Goal: Transaction & Acquisition: Purchase product/service

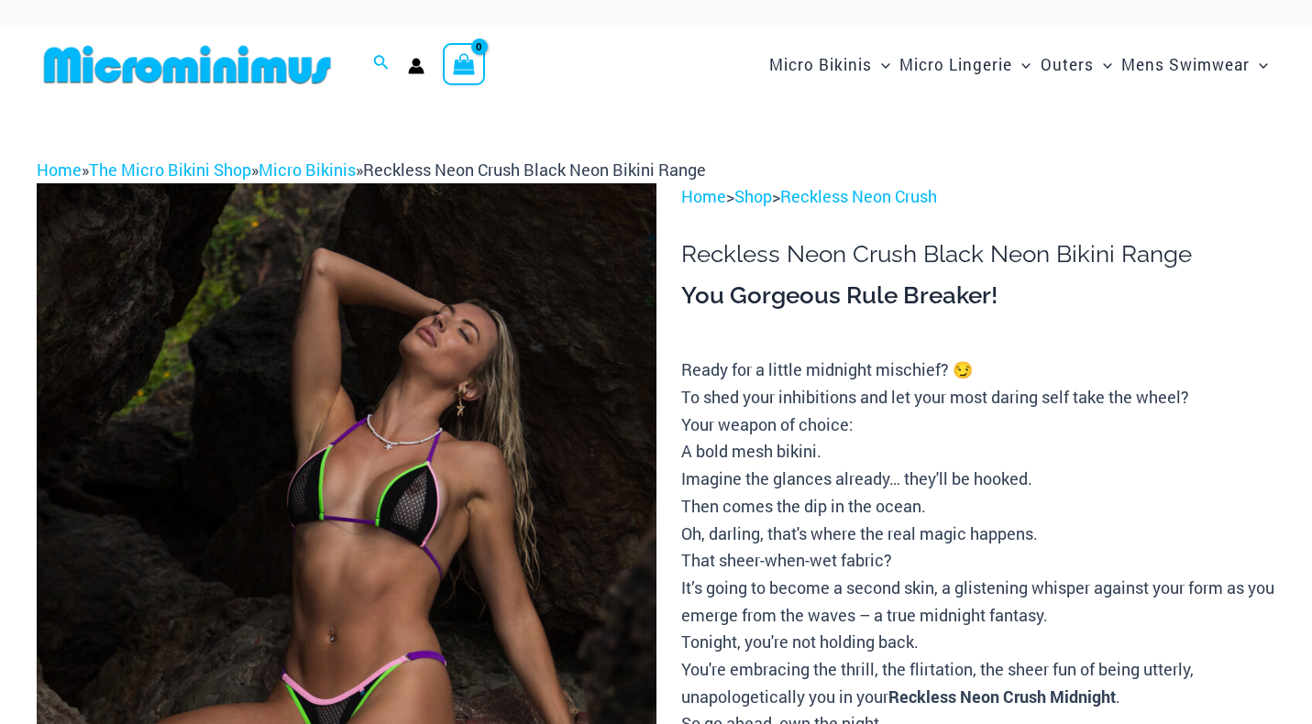
scroll to position [65, 0]
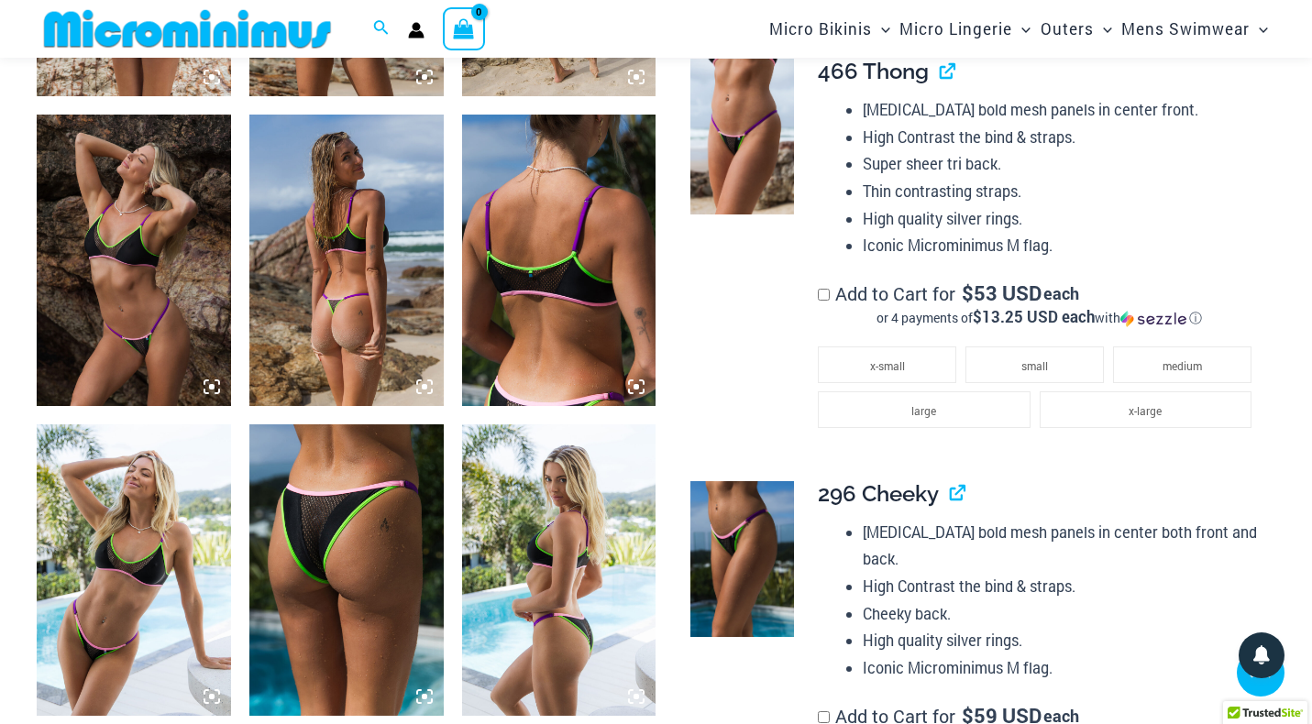
scroll to position [1601, 0]
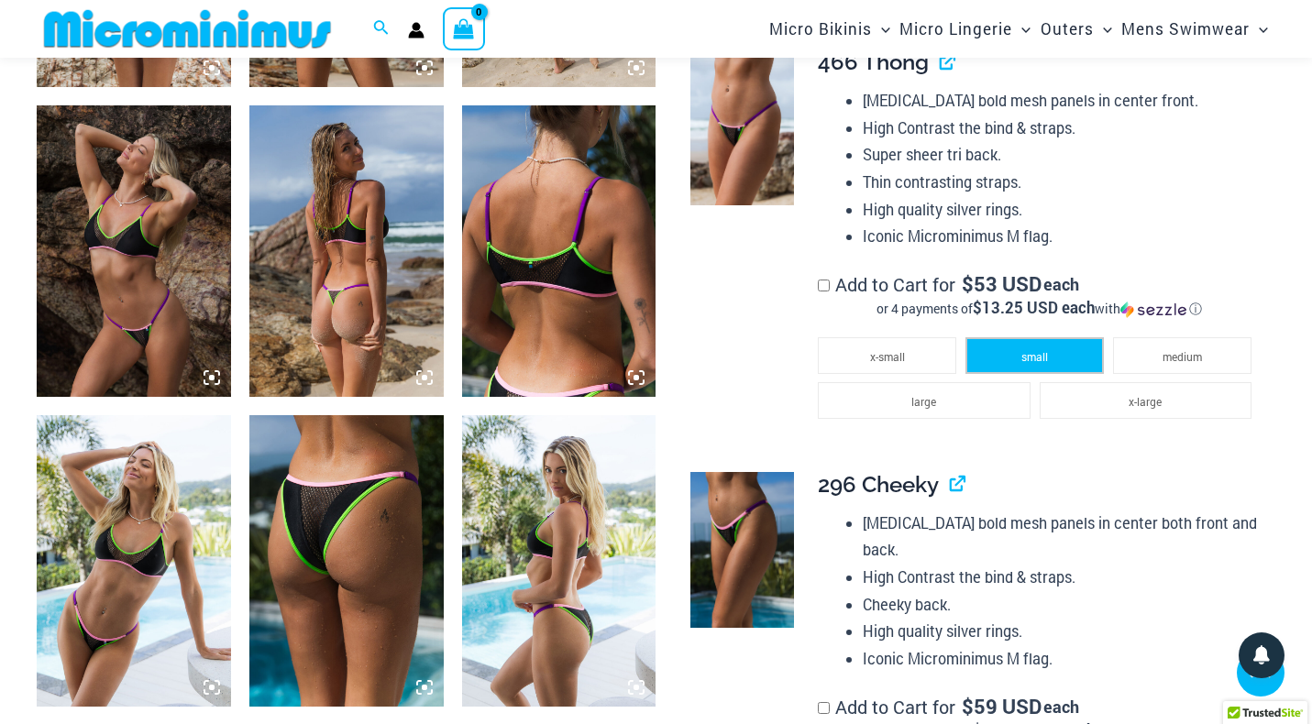
click at [1018, 365] on li "small" at bounding box center [1035, 355] width 138 height 37
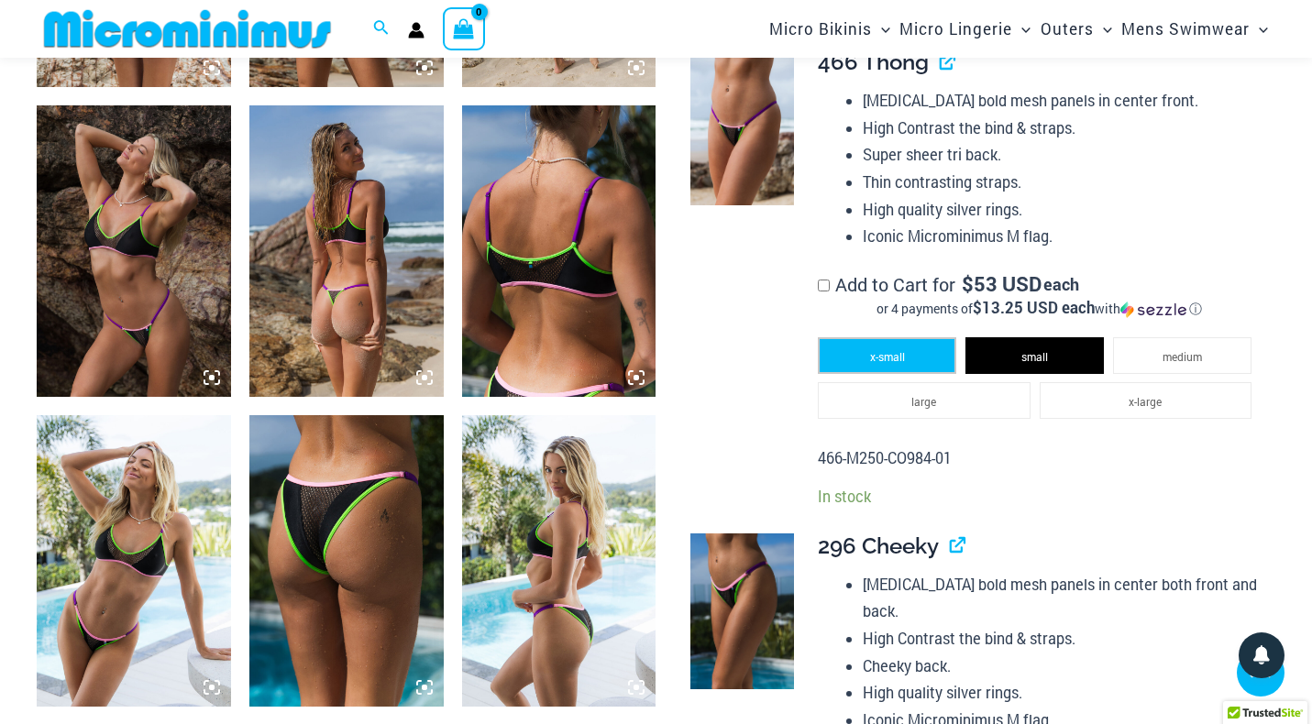
click at [890, 359] on span "x-small" at bounding box center [887, 356] width 35 height 15
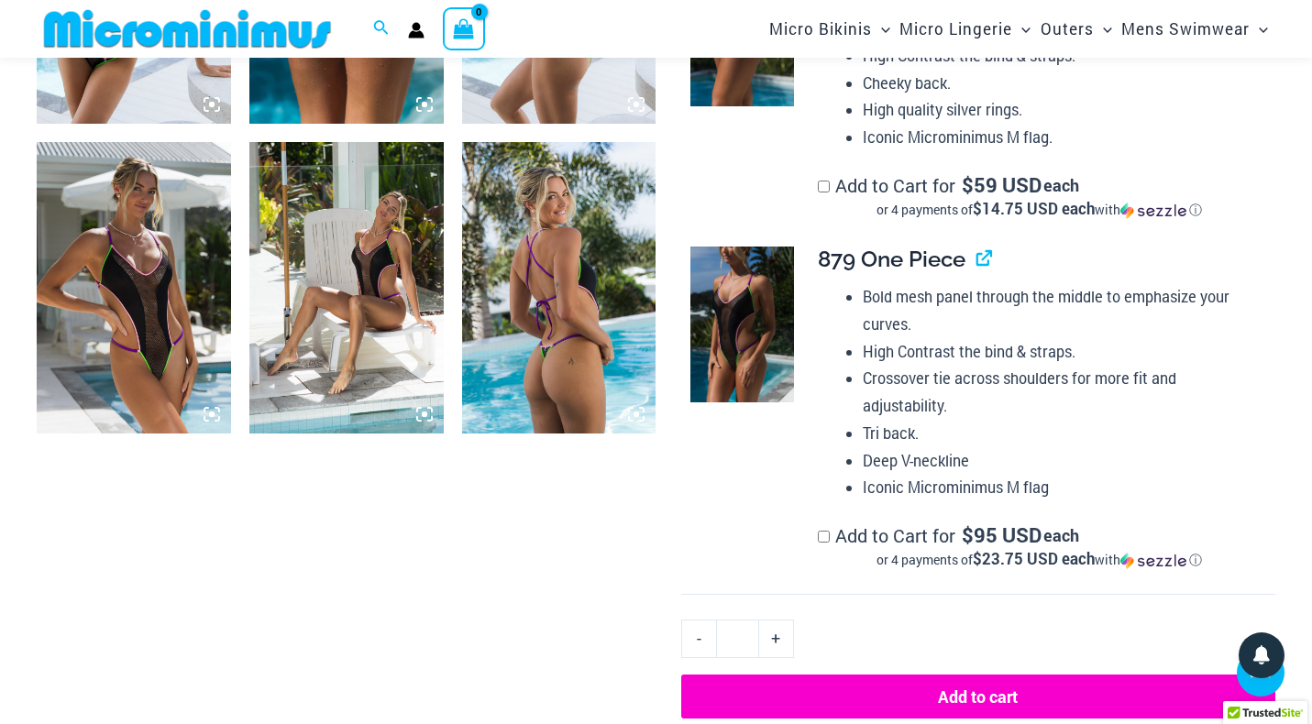
scroll to position [2188, 0]
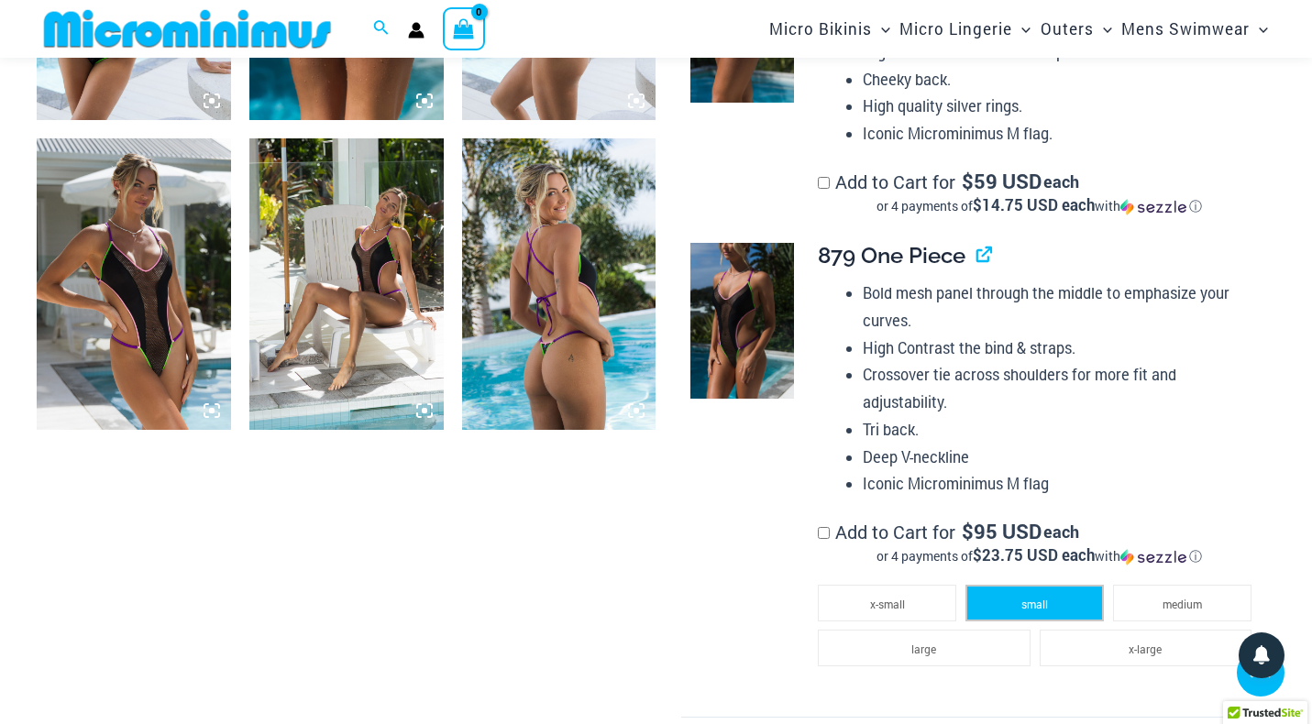
click at [1031, 612] on span "small" at bounding box center [1035, 604] width 27 height 15
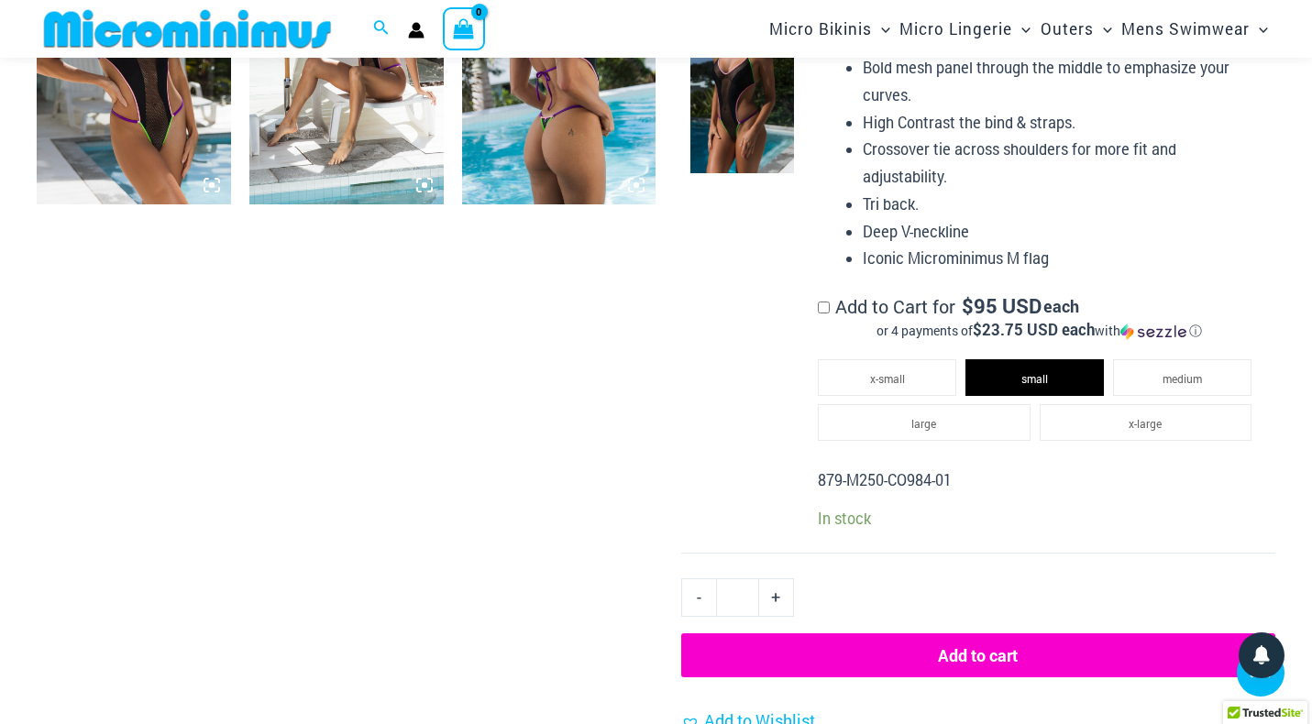
scroll to position [2421, 0]
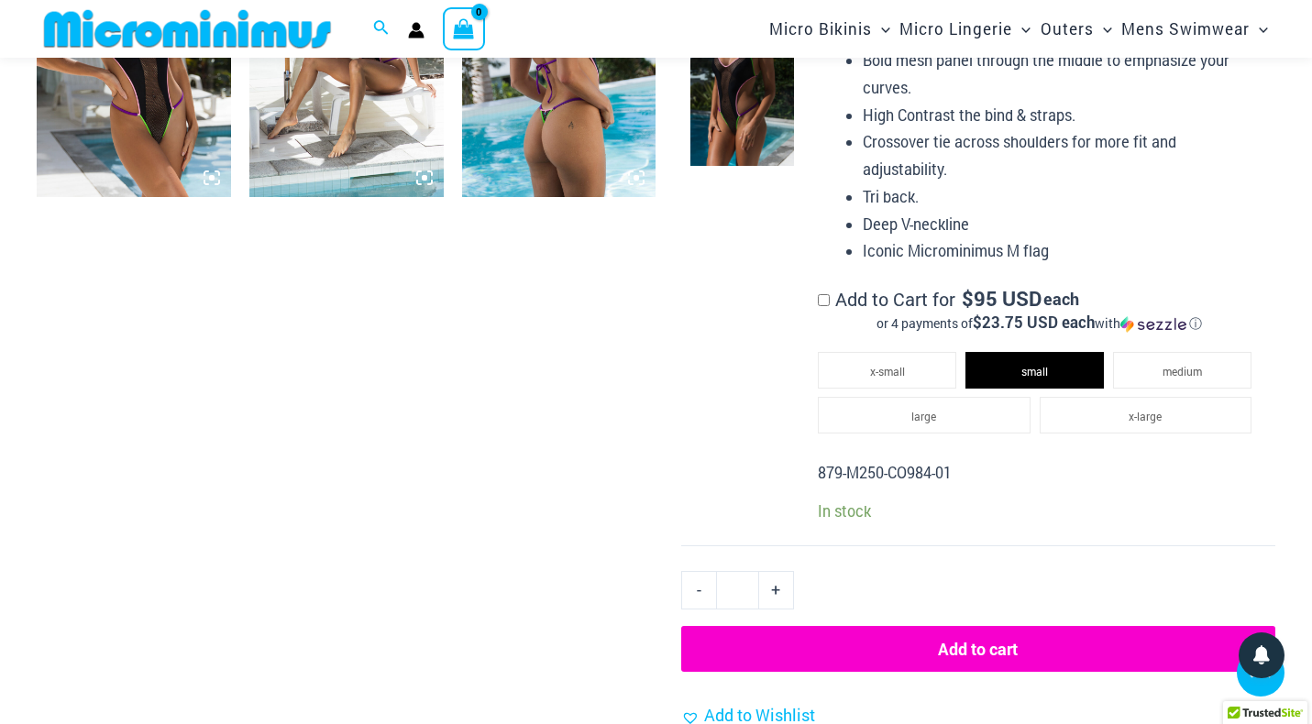
click at [882, 652] on button "Add to cart" at bounding box center [978, 649] width 594 height 46
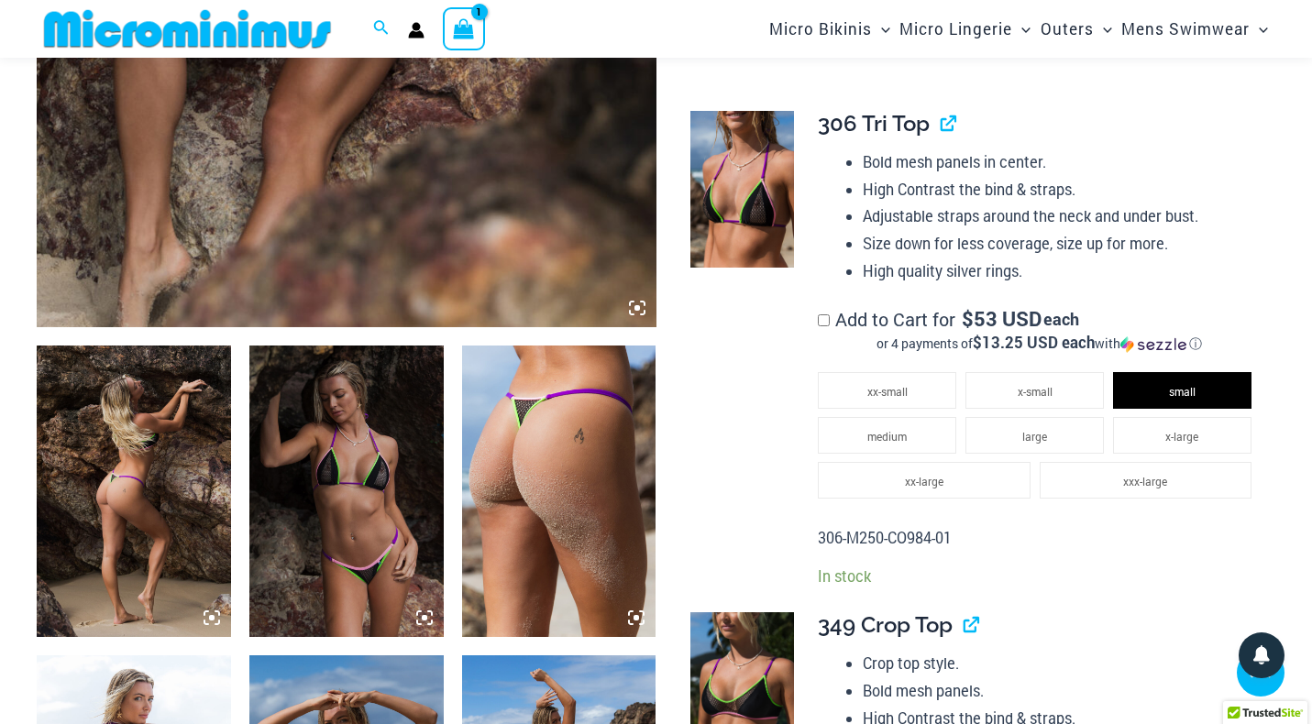
scroll to position [764, 0]
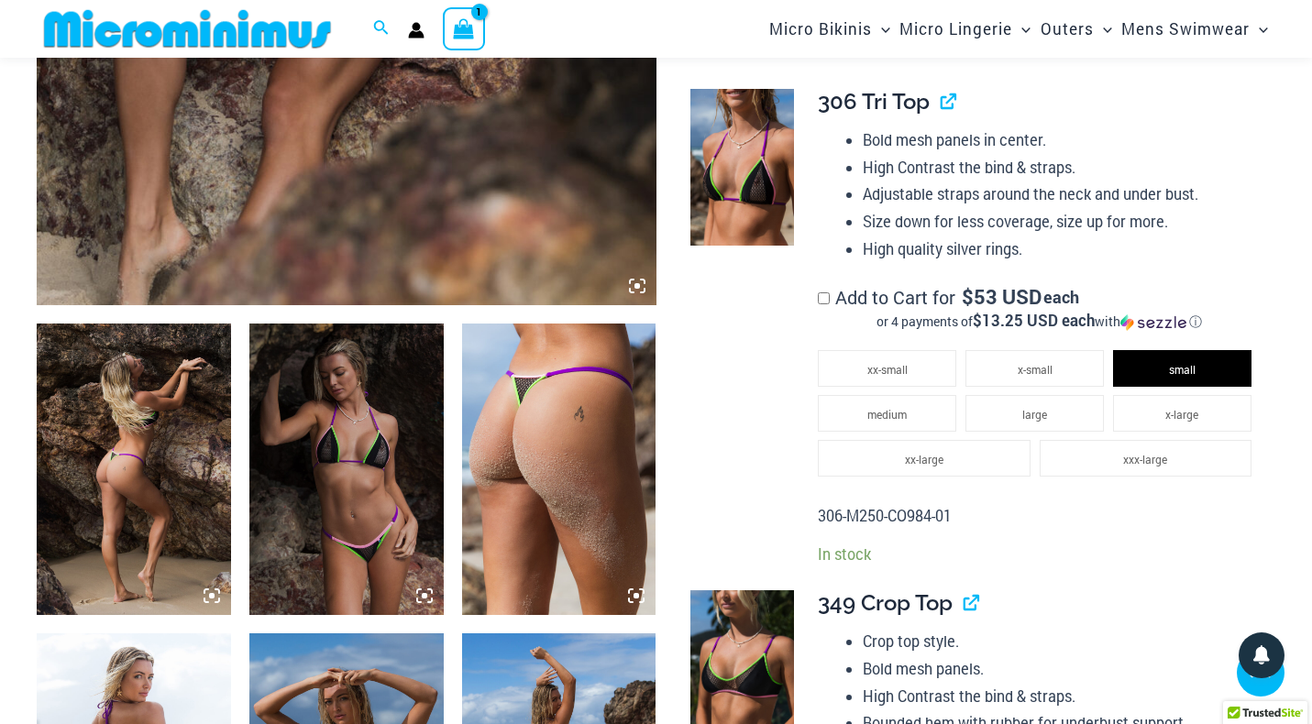
click at [138, 480] on img at bounding box center [134, 470] width 194 height 292
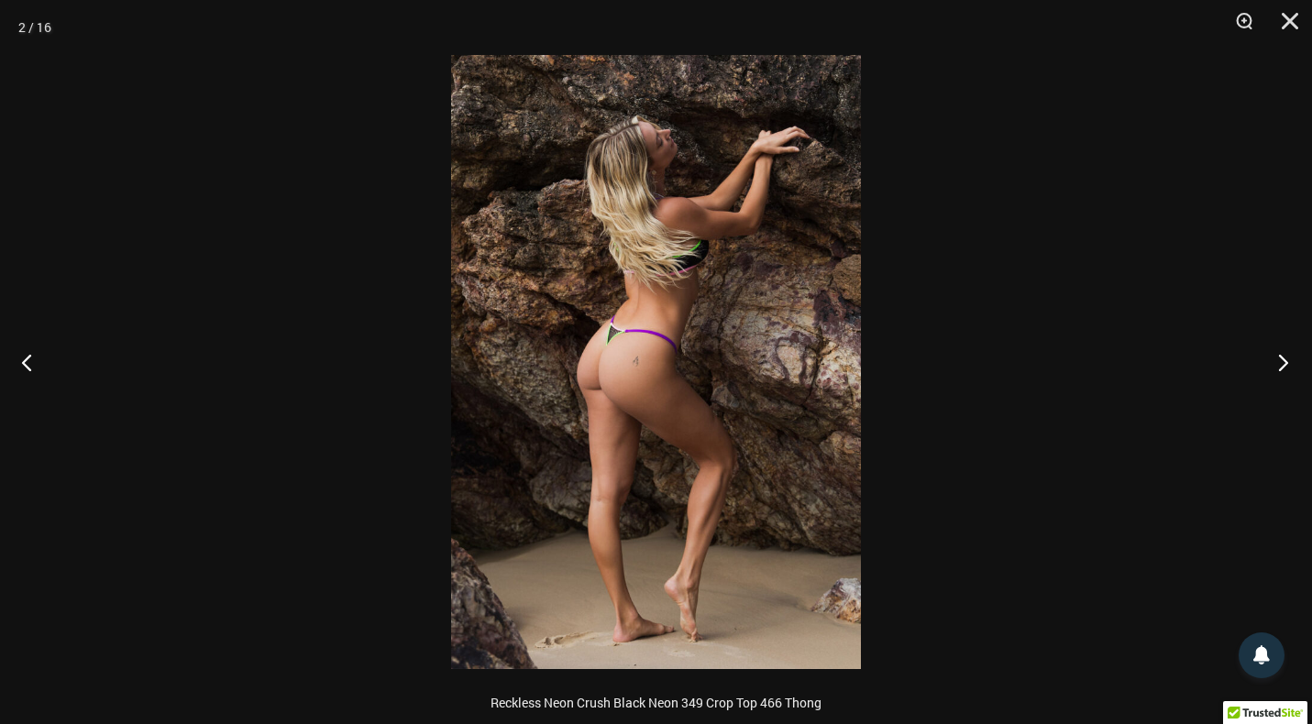
click at [1264, 359] on button "Next" at bounding box center [1277, 362] width 69 height 92
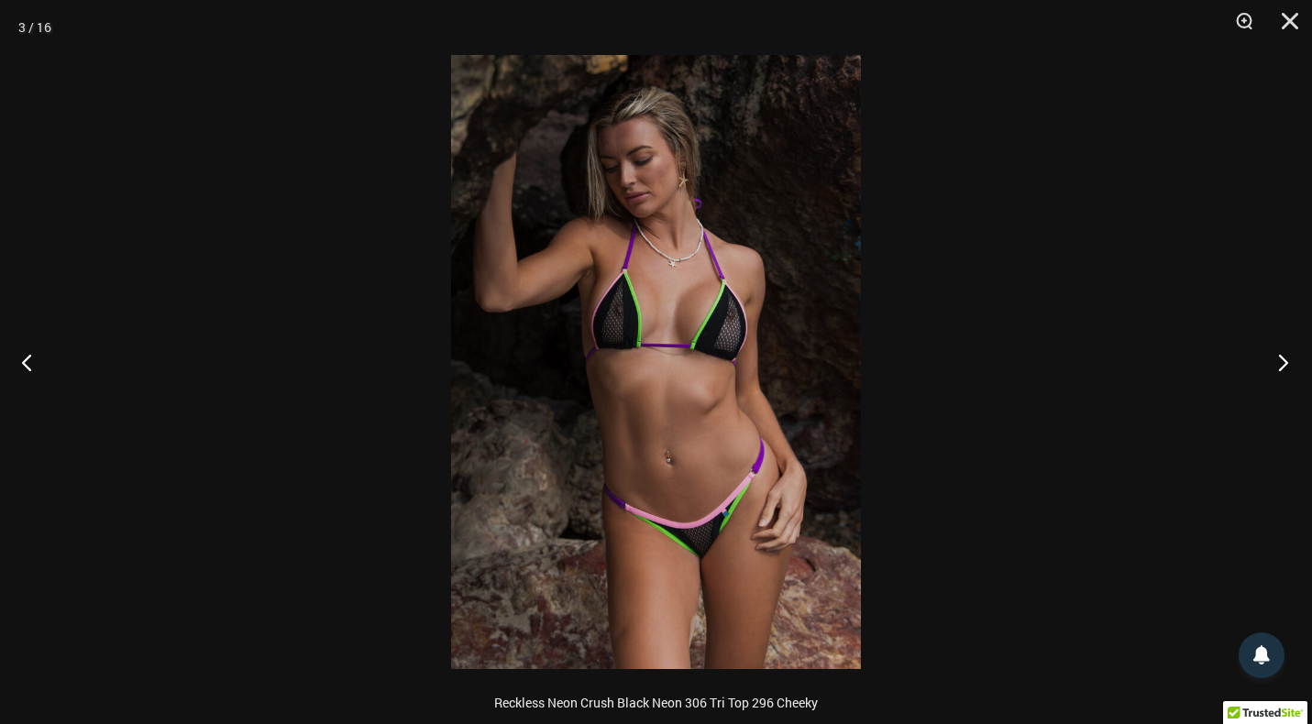
click at [1264, 359] on button "Next" at bounding box center [1277, 362] width 69 height 92
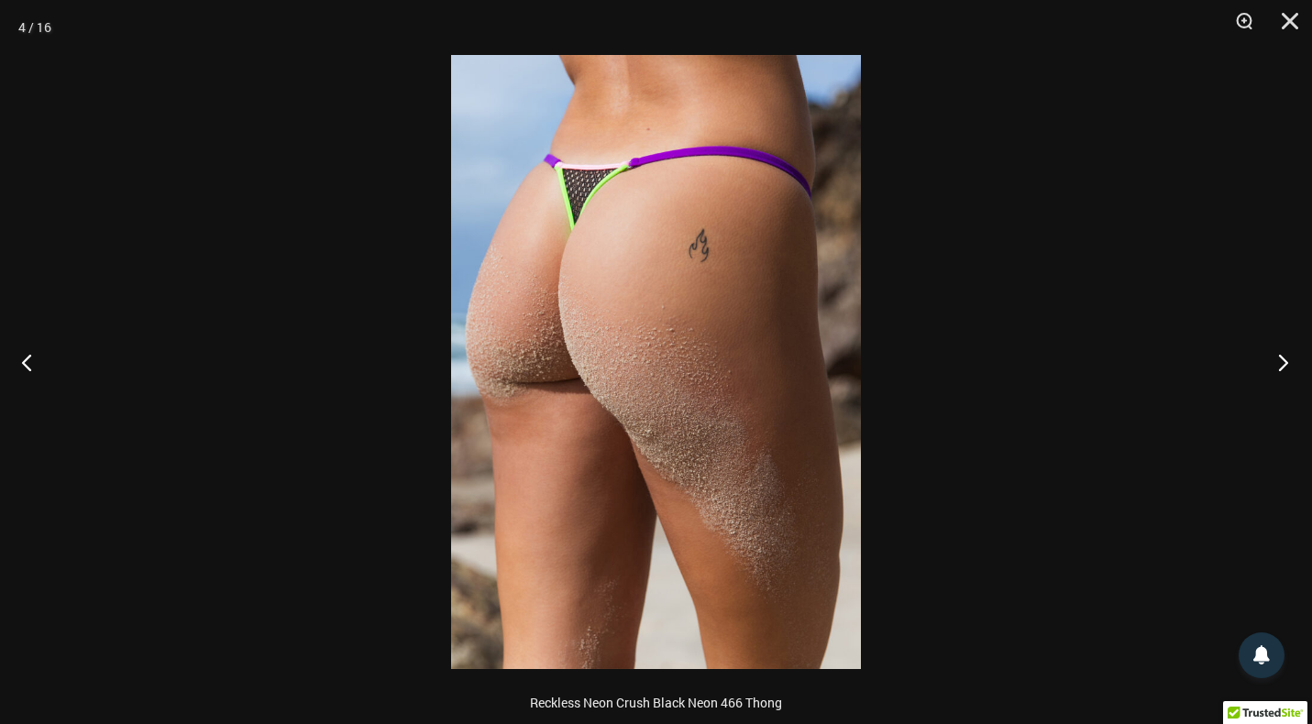
click at [1264, 359] on button "Next" at bounding box center [1277, 362] width 69 height 92
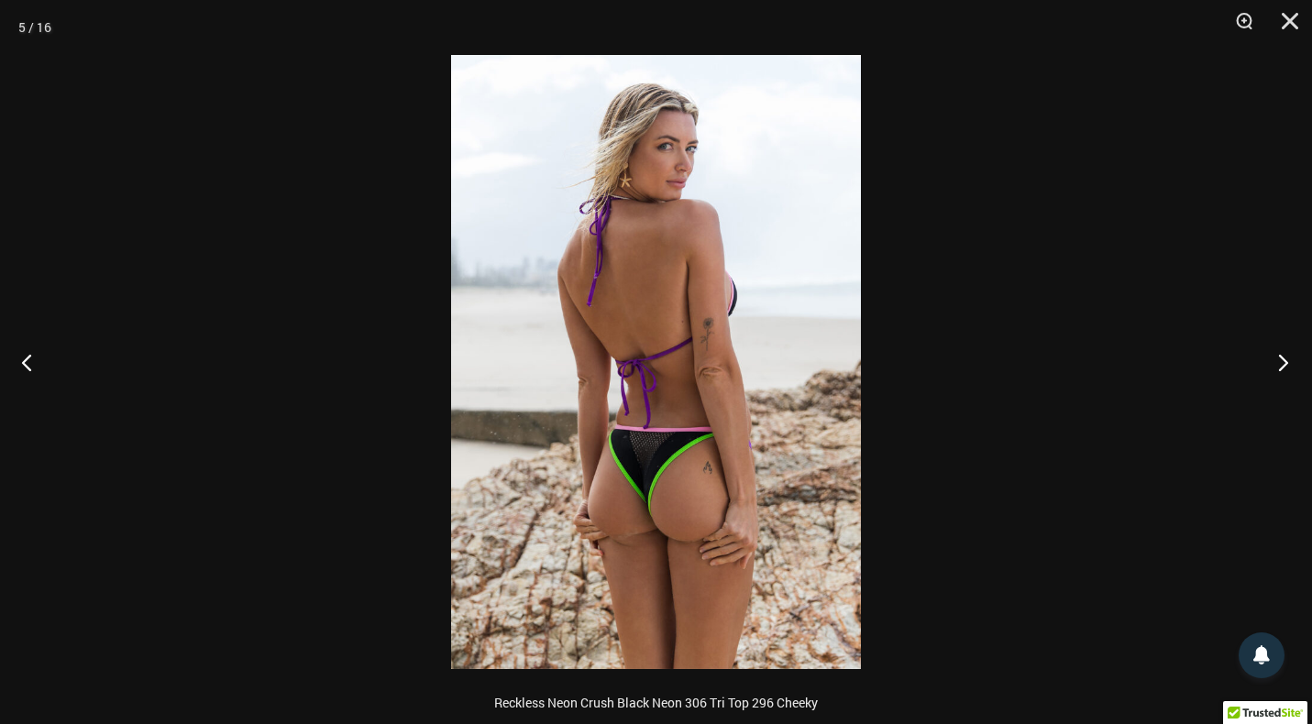
click at [1264, 359] on button "Next" at bounding box center [1277, 362] width 69 height 92
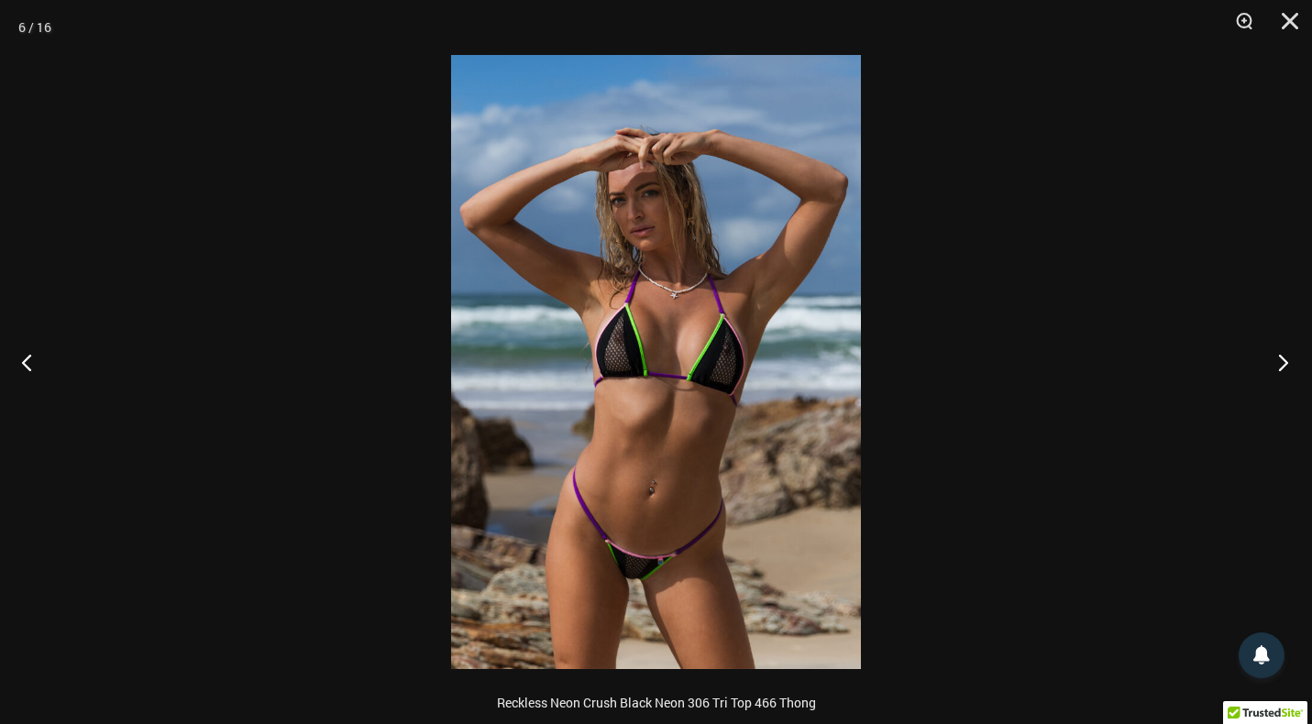
click at [1264, 359] on button "Next" at bounding box center [1277, 362] width 69 height 92
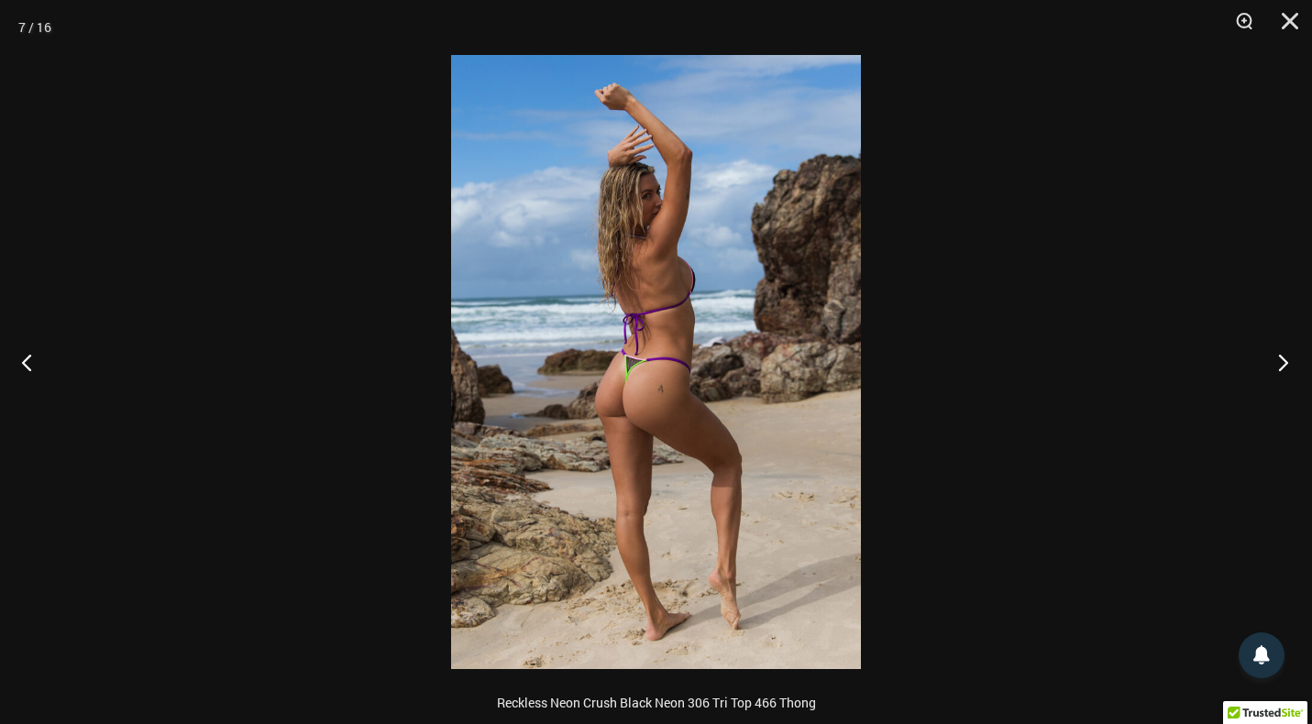
click at [1264, 359] on button "Next" at bounding box center [1277, 362] width 69 height 92
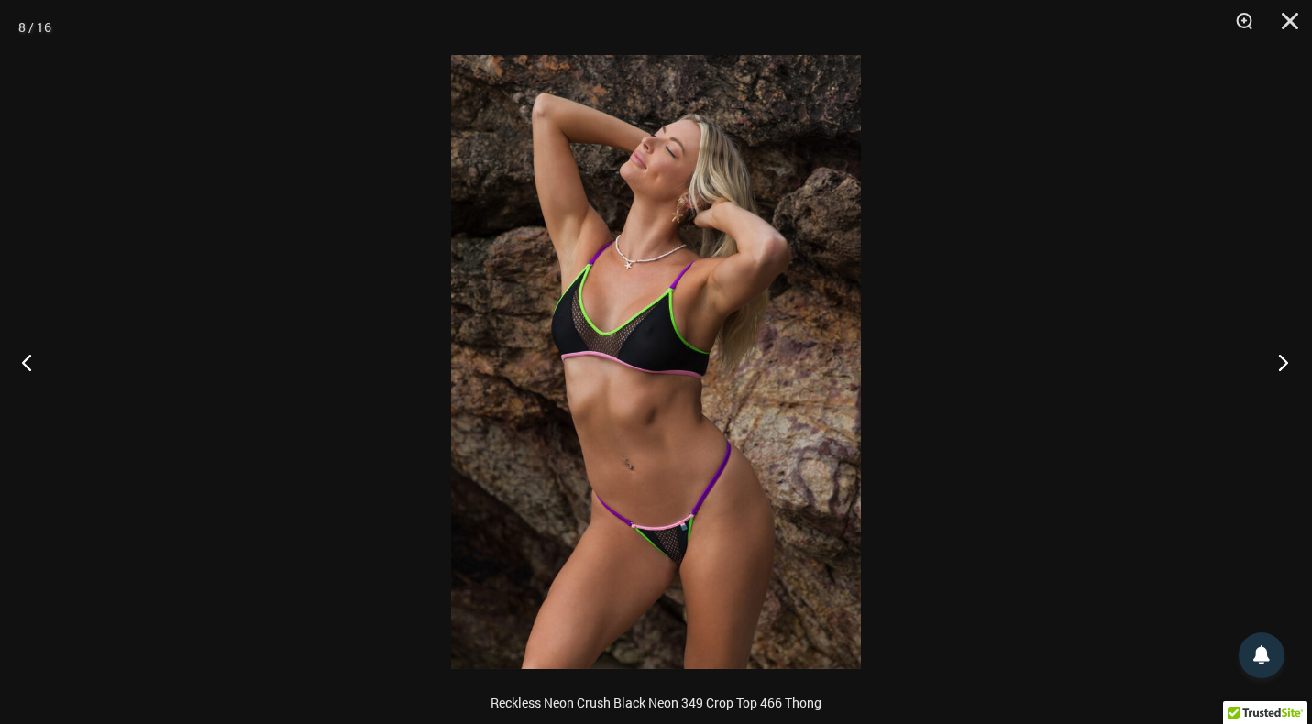
click at [1264, 359] on button "Next" at bounding box center [1277, 362] width 69 height 92
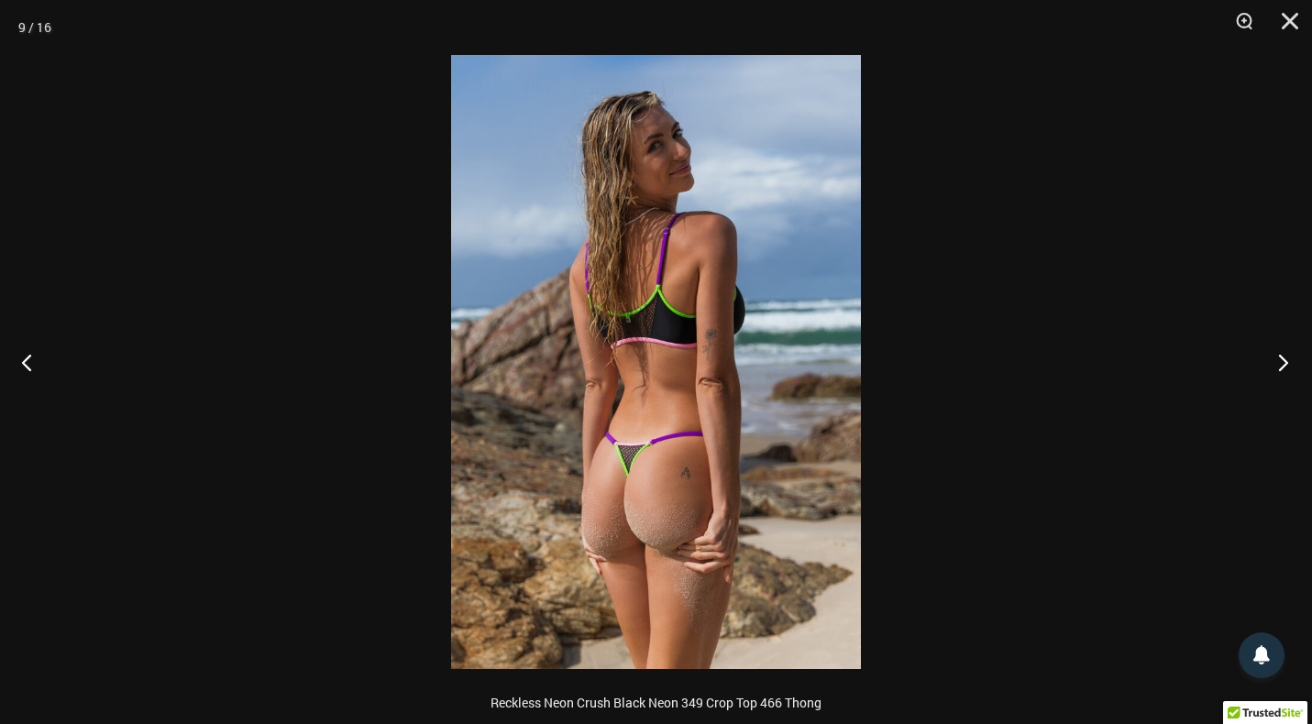
click at [1264, 359] on button "Next" at bounding box center [1277, 362] width 69 height 92
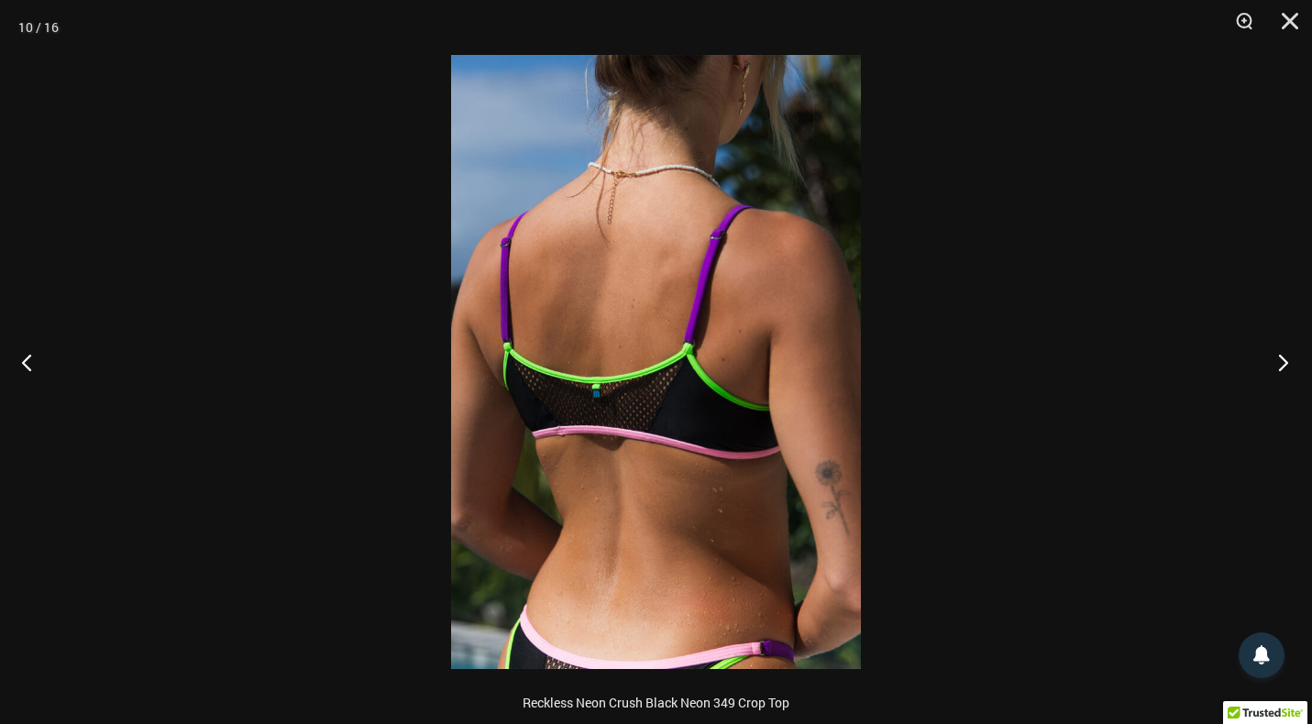
click at [1264, 359] on button "Next" at bounding box center [1277, 362] width 69 height 92
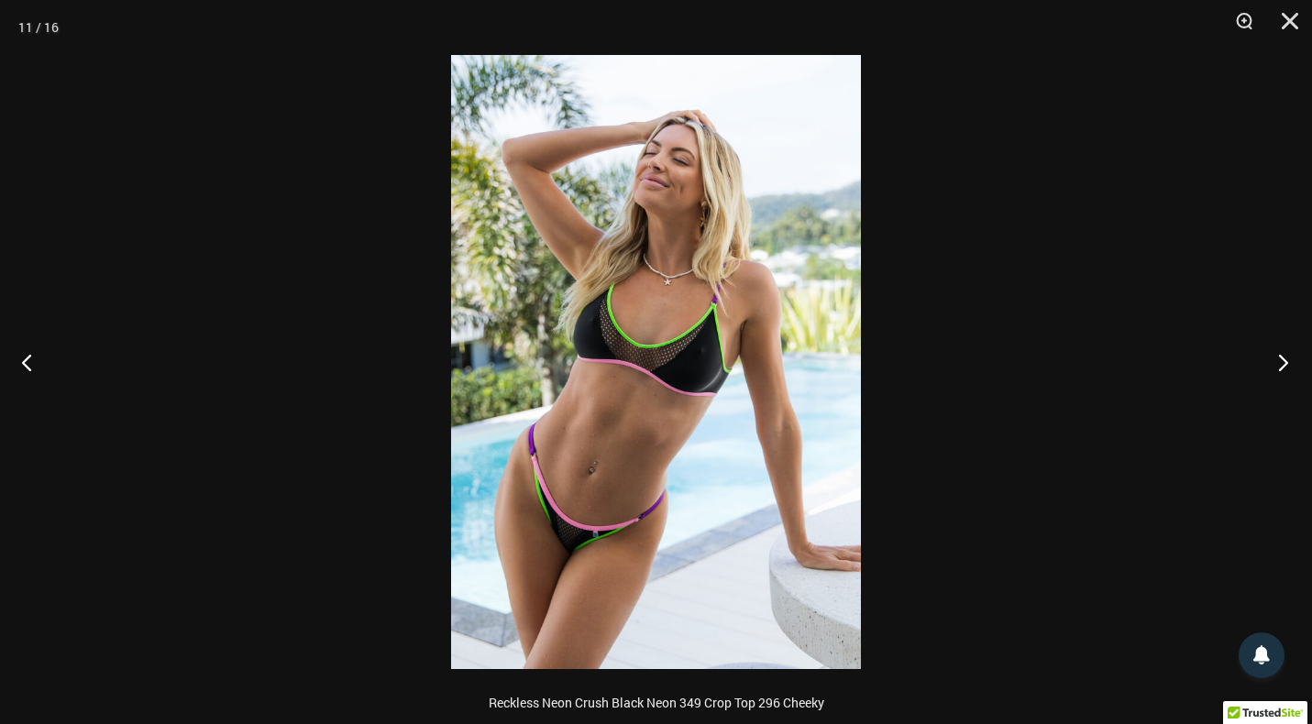
click at [1264, 359] on button "Next" at bounding box center [1277, 362] width 69 height 92
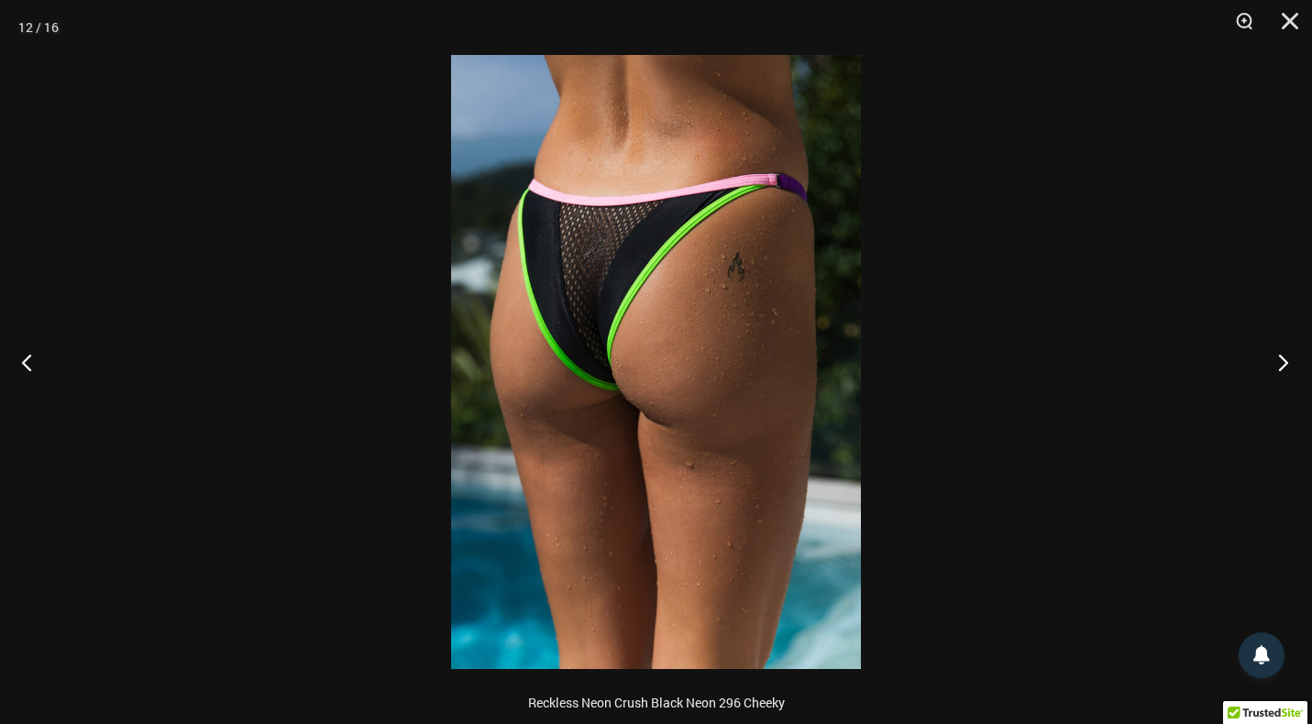
click at [1264, 359] on button "Next" at bounding box center [1277, 362] width 69 height 92
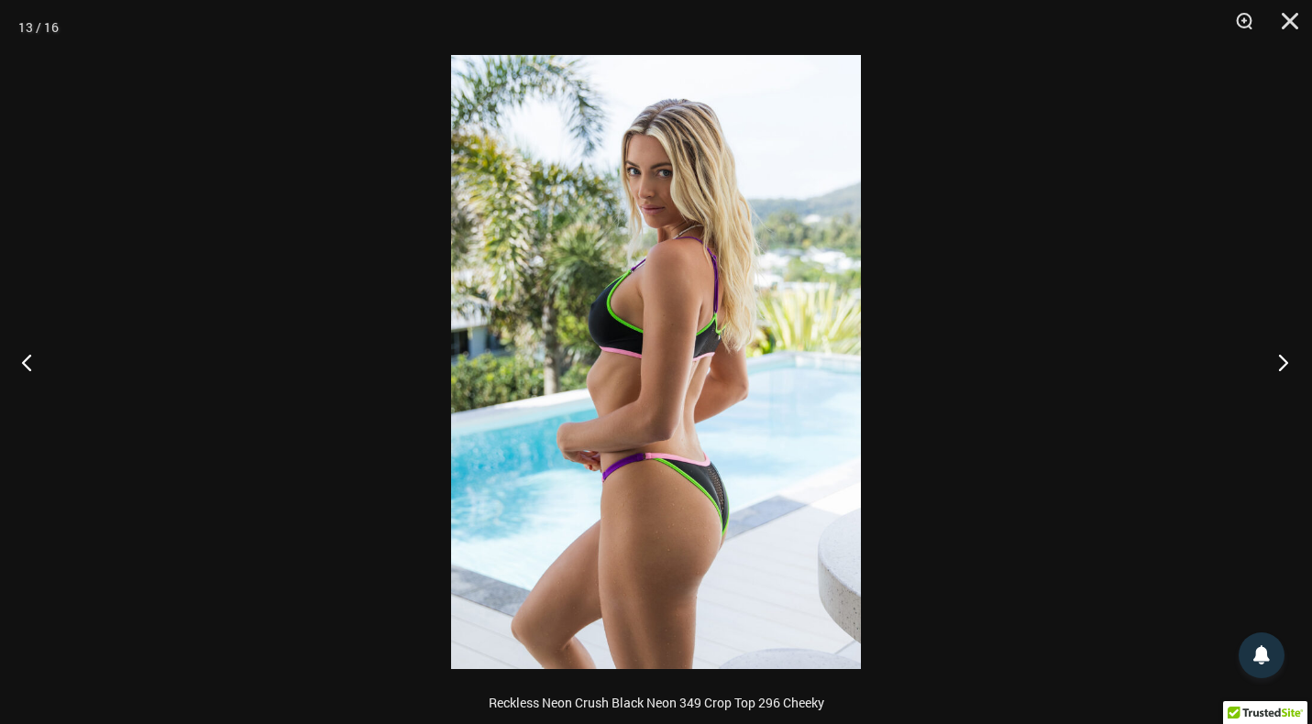
click at [1264, 359] on button "Next" at bounding box center [1277, 362] width 69 height 92
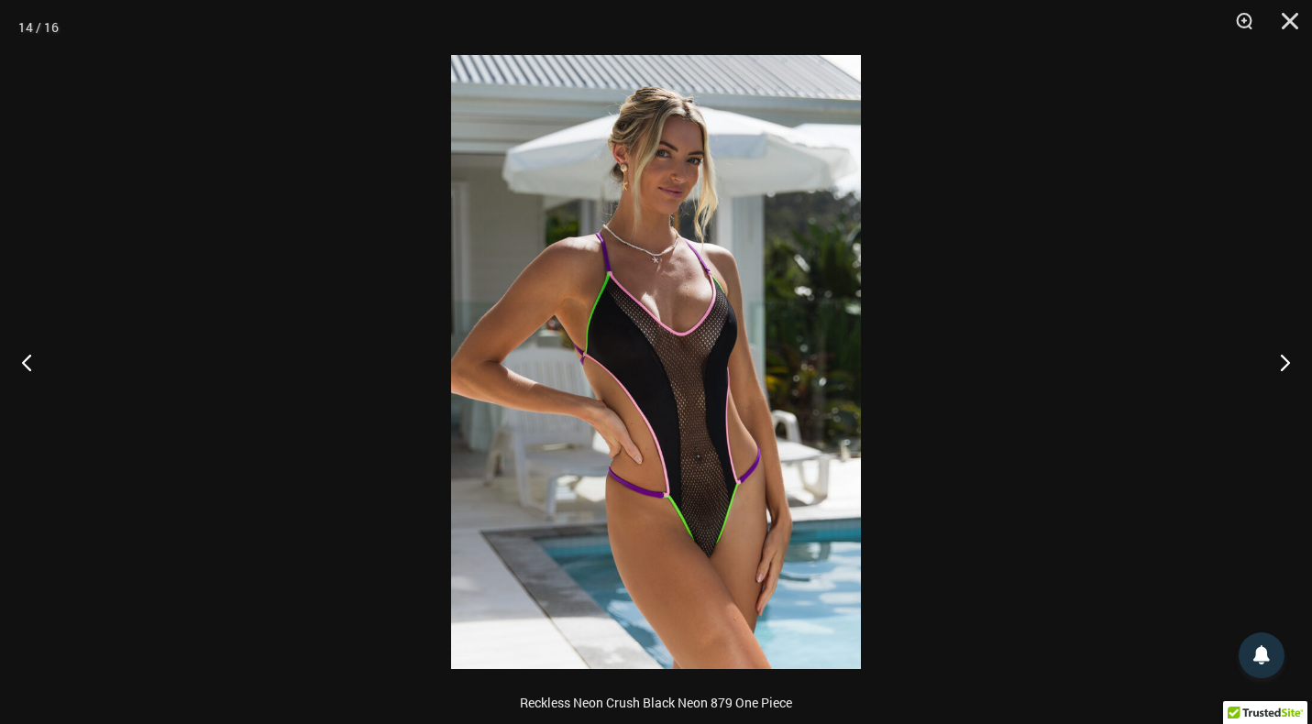
click at [735, 484] on img at bounding box center [656, 362] width 410 height 614
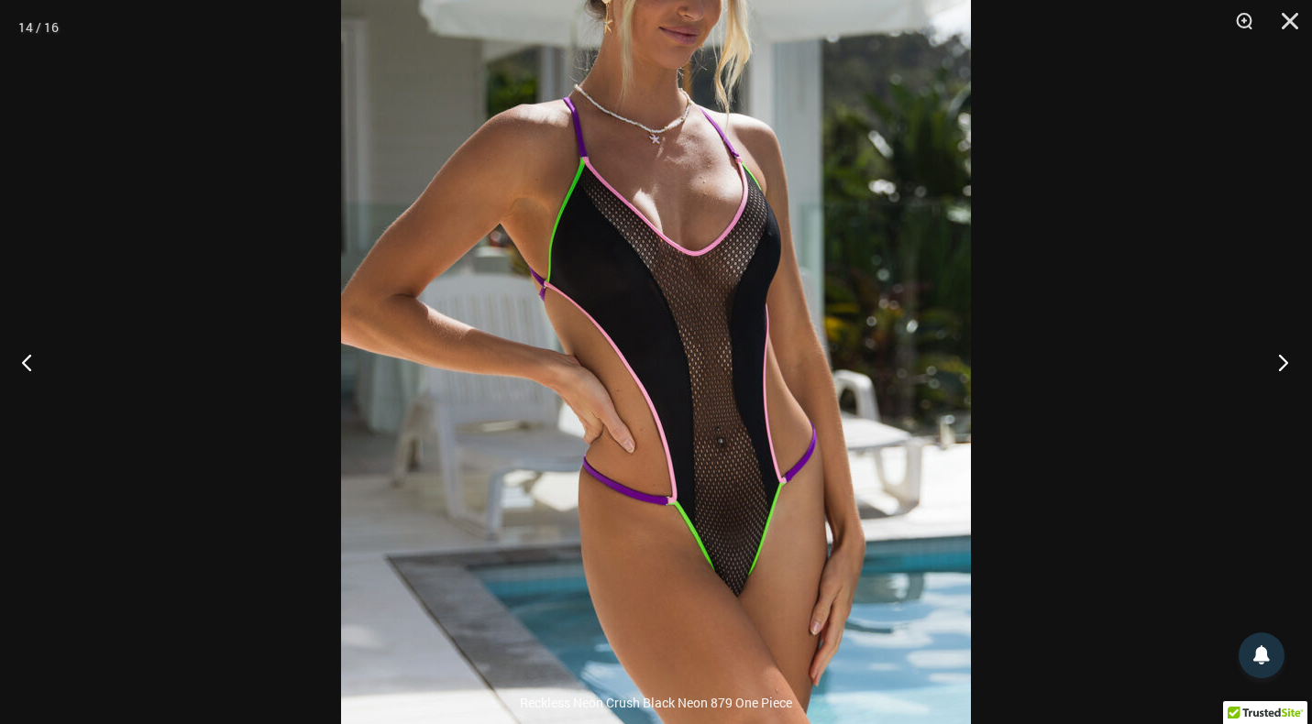
click at [1283, 363] on button "Next" at bounding box center [1277, 362] width 69 height 92
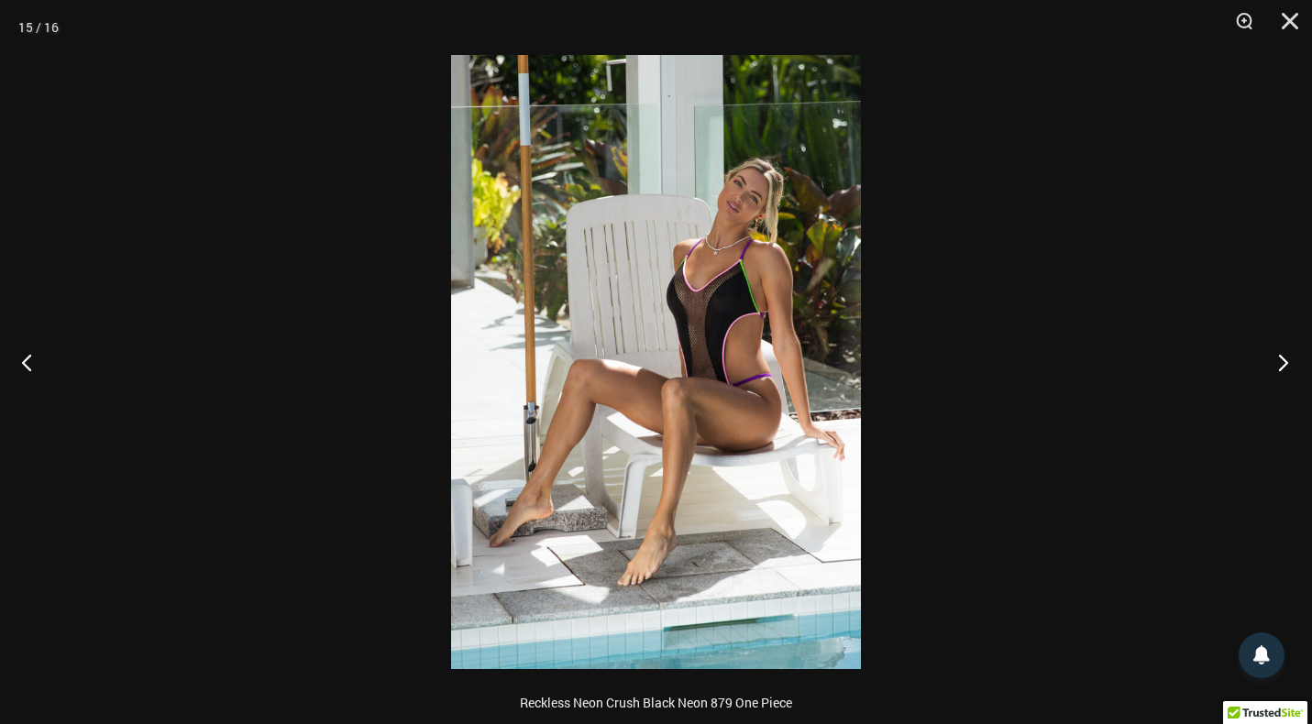
click at [1283, 363] on button "Next" at bounding box center [1277, 362] width 69 height 92
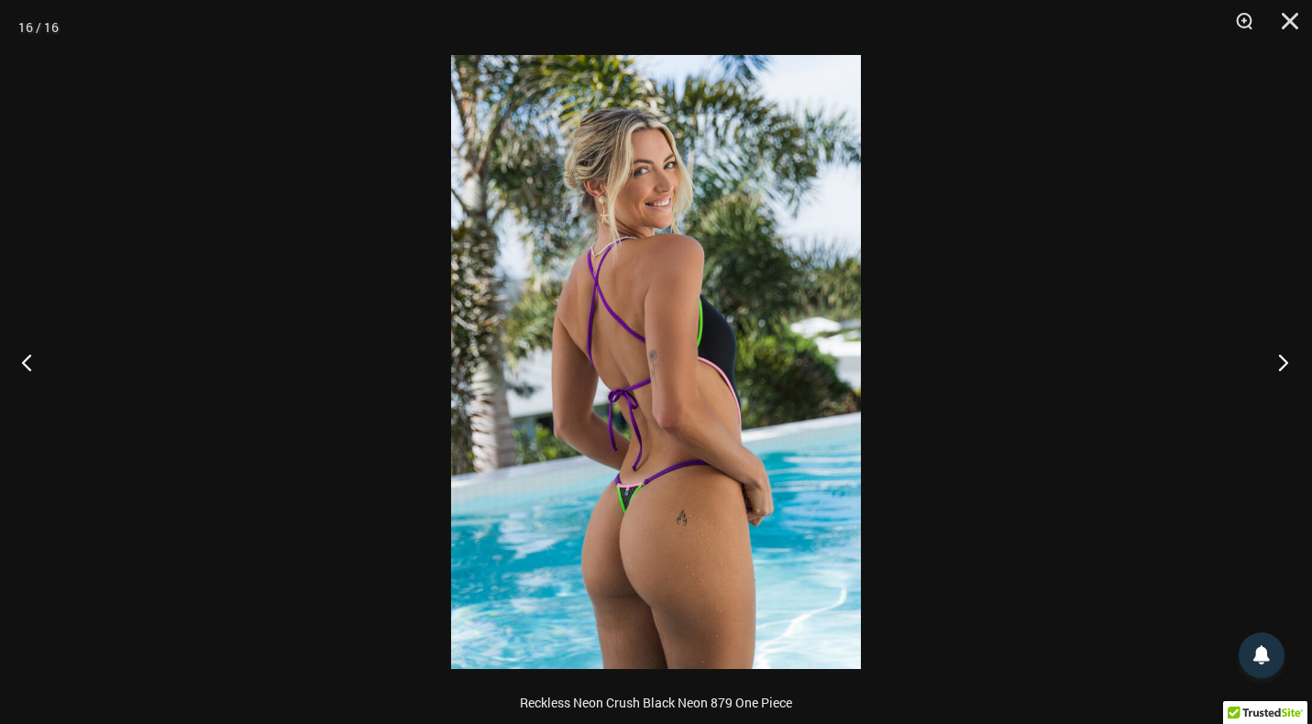
click at [1283, 363] on button "Next" at bounding box center [1277, 362] width 69 height 92
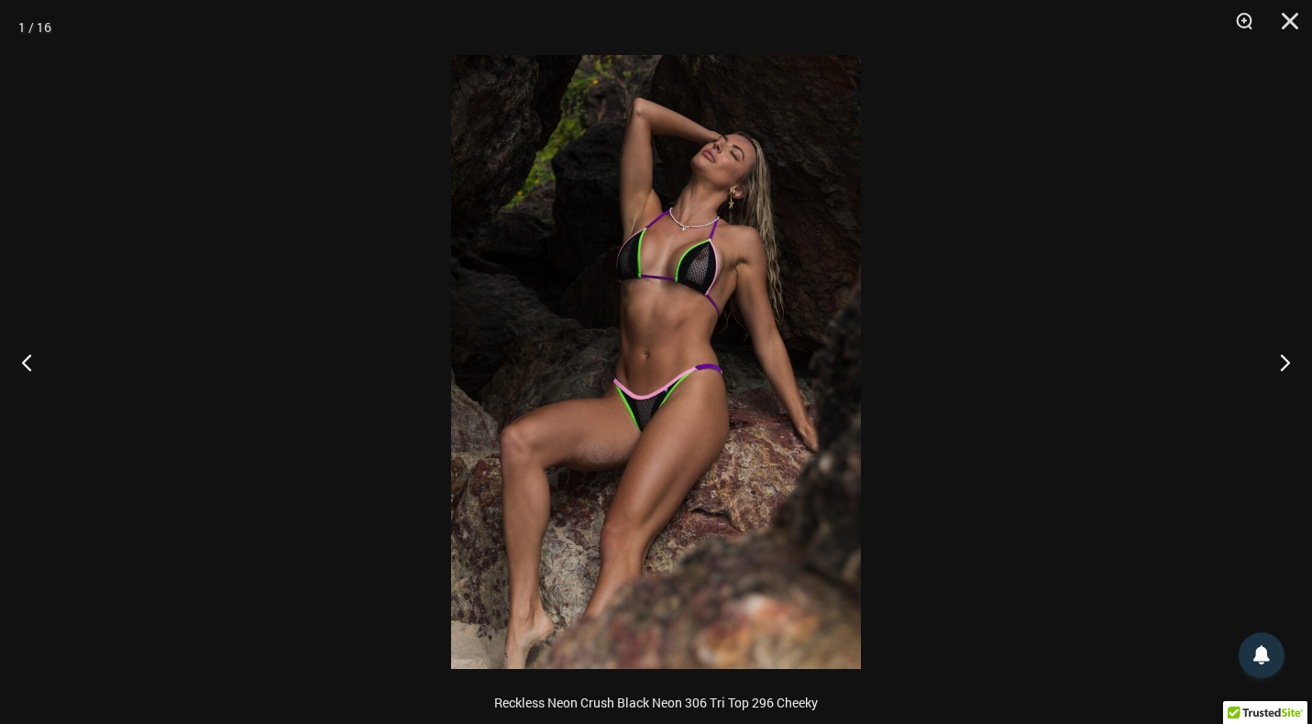
click at [569, 364] on img at bounding box center [656, 362] width 410 height 614
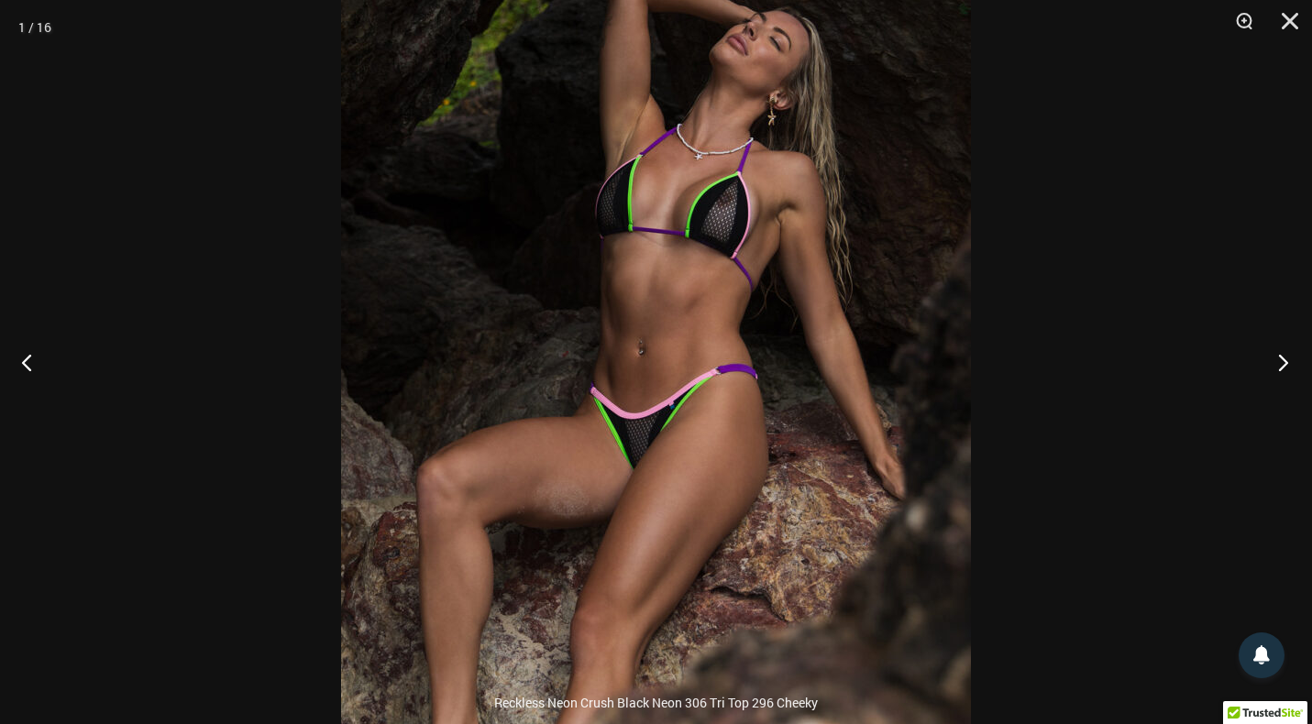
click at [1284, 363] on button "Next" at bounding box center [1277, 362] width 69 height 92
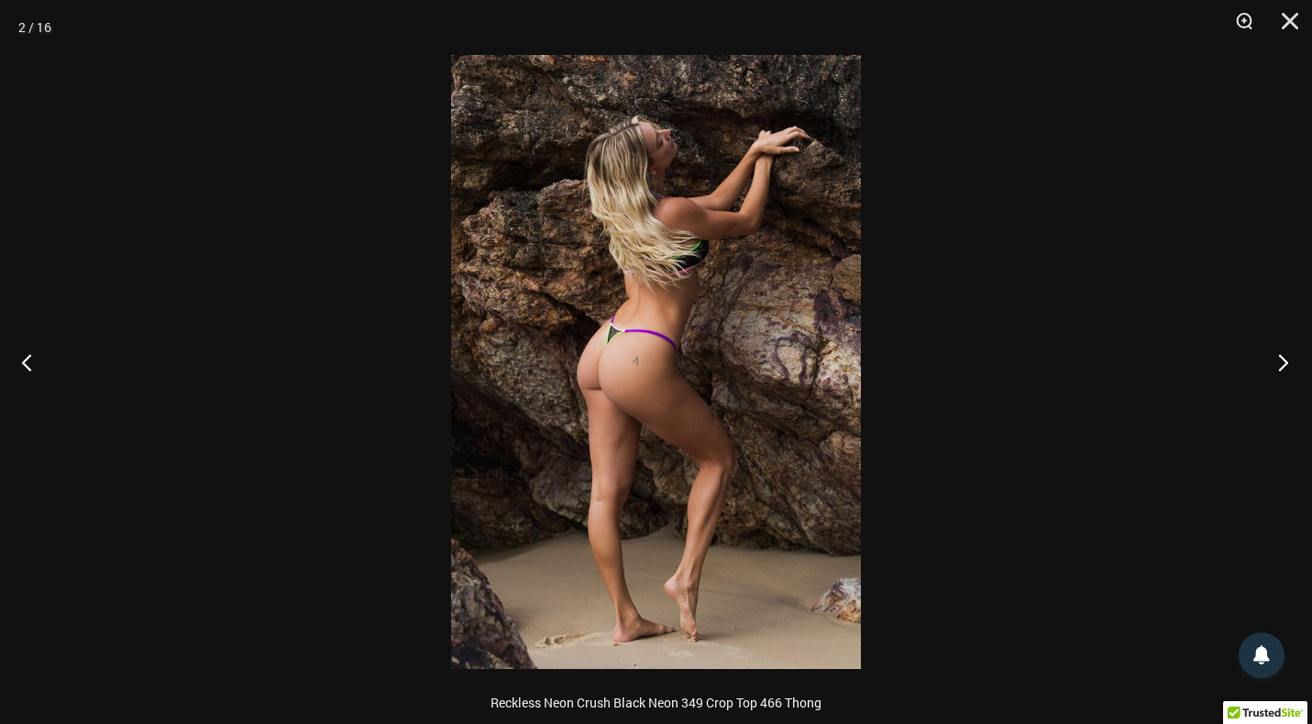
click at [1284, 363] on button "Next" at bounding box center [1277, 362] width 69 height 92
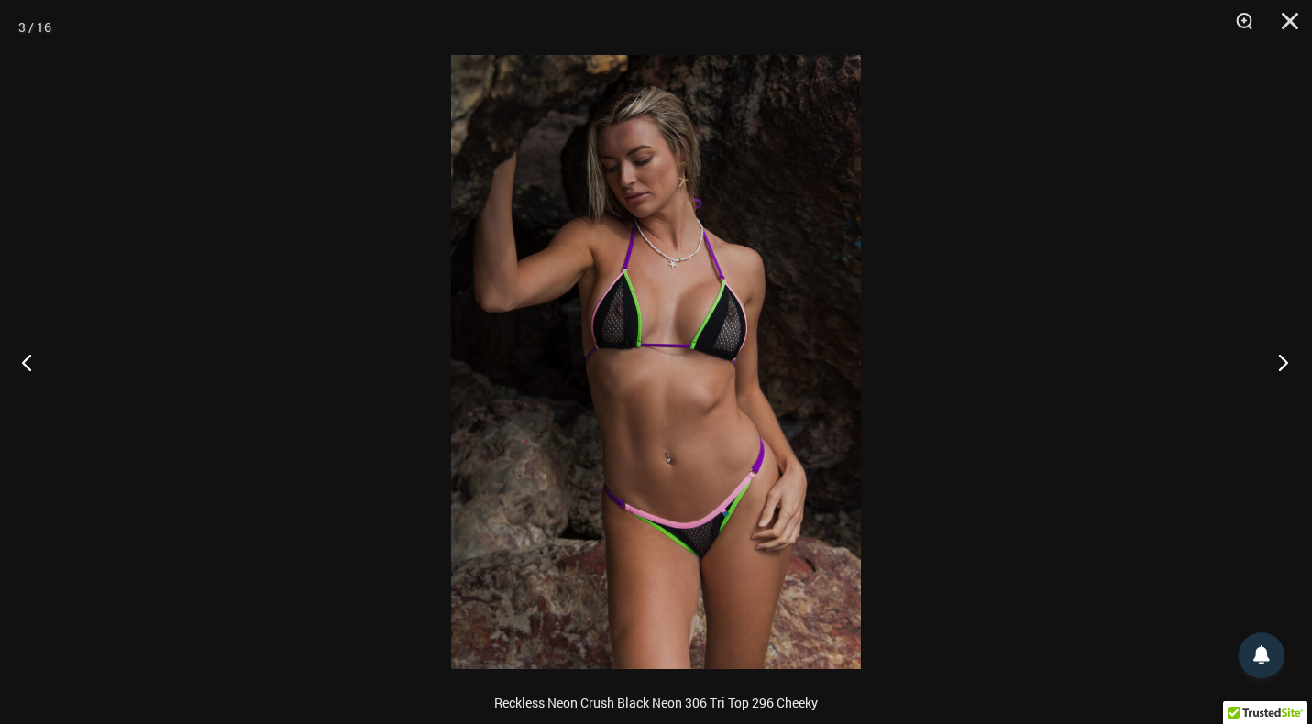
click at [1277, 354] on button "Next" at bounding box center [1277, 362] width 69 height 92
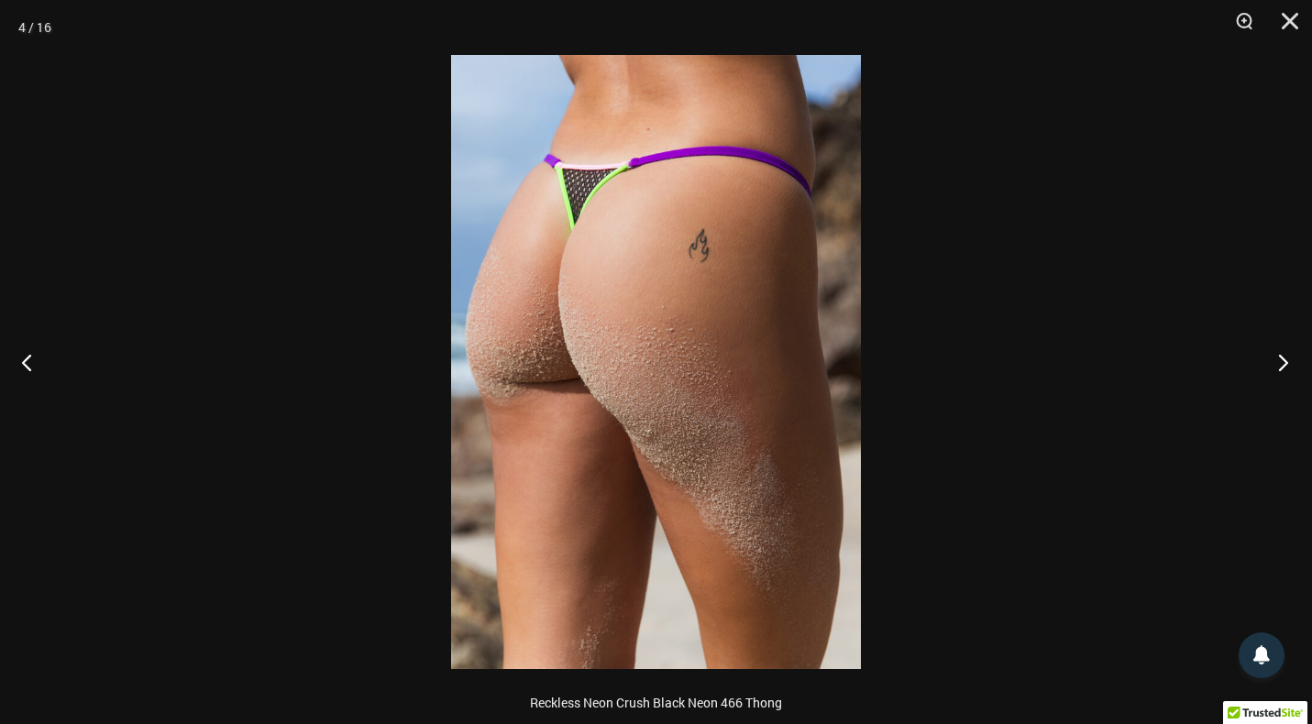
click at [1277, 354] on button "Next" at bounding box center [1277, 362] width 69 height 92
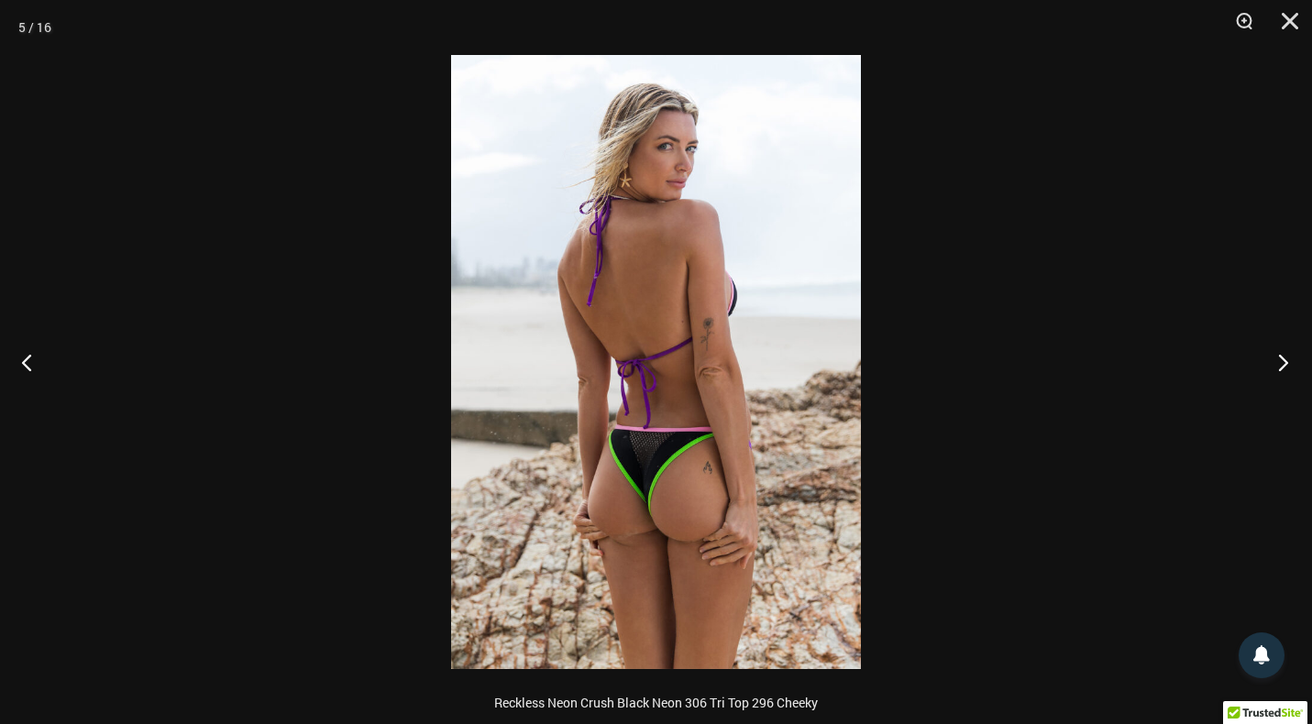
click at [1277, 354] on button "Next" at bounding box center [1277, 362] width 69 height 92
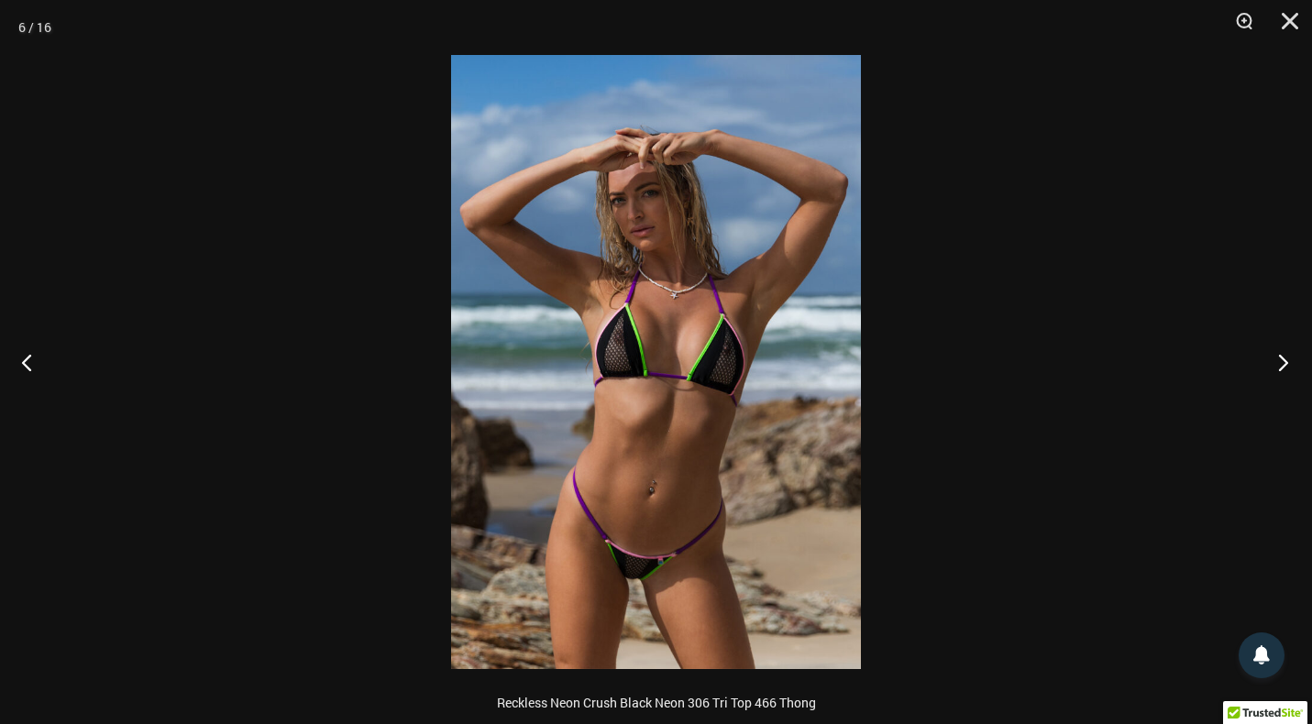
click at [1279, 367] on button "Next" at bounding box center [1277, 362] width 69 height 92
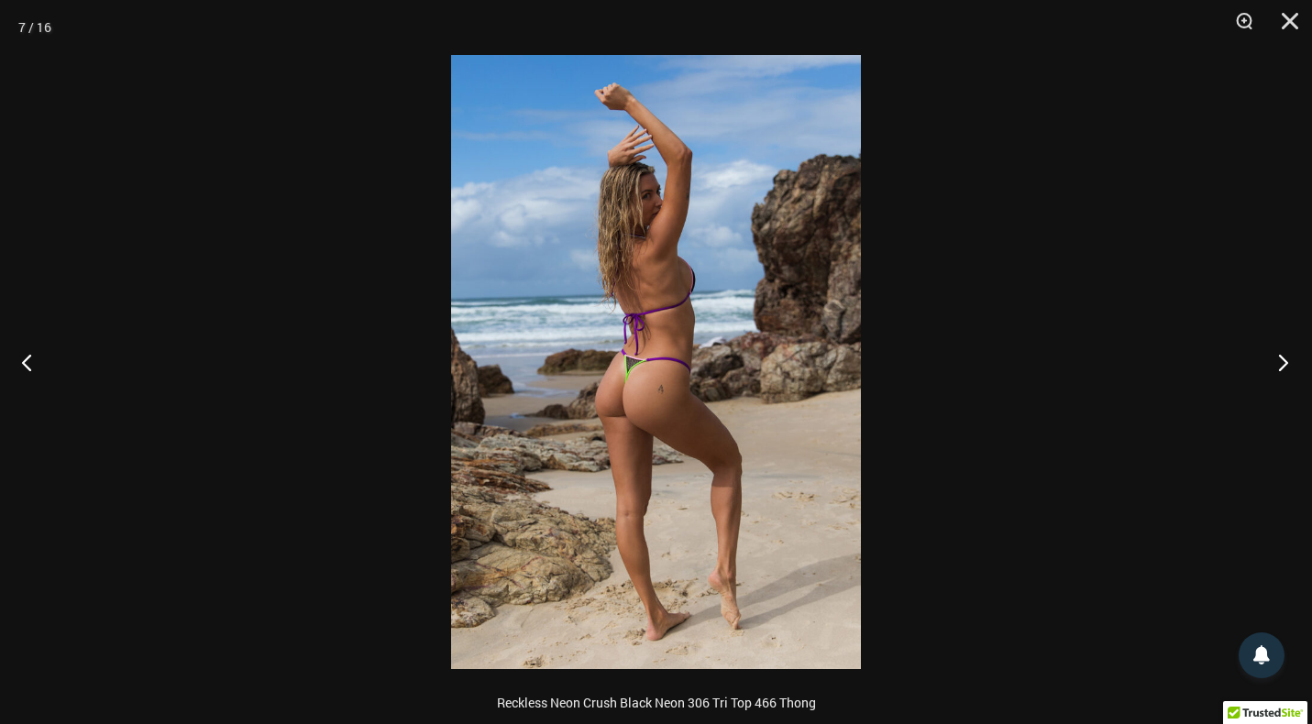
click at [1279, 367] on button "Next" at bounding box center [1277, 362] width 69 height 92
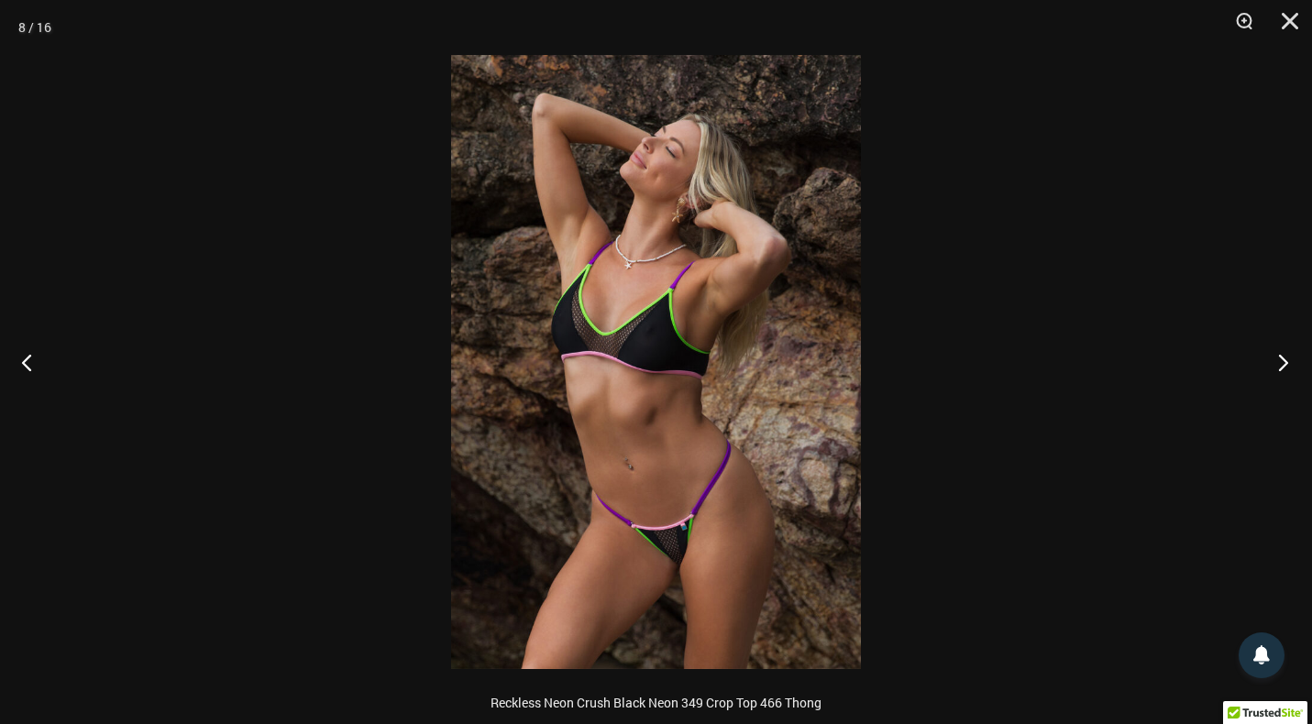
click at [1279, 367] on button "Next" at bounding box center [1277, 362] width 69 height 92
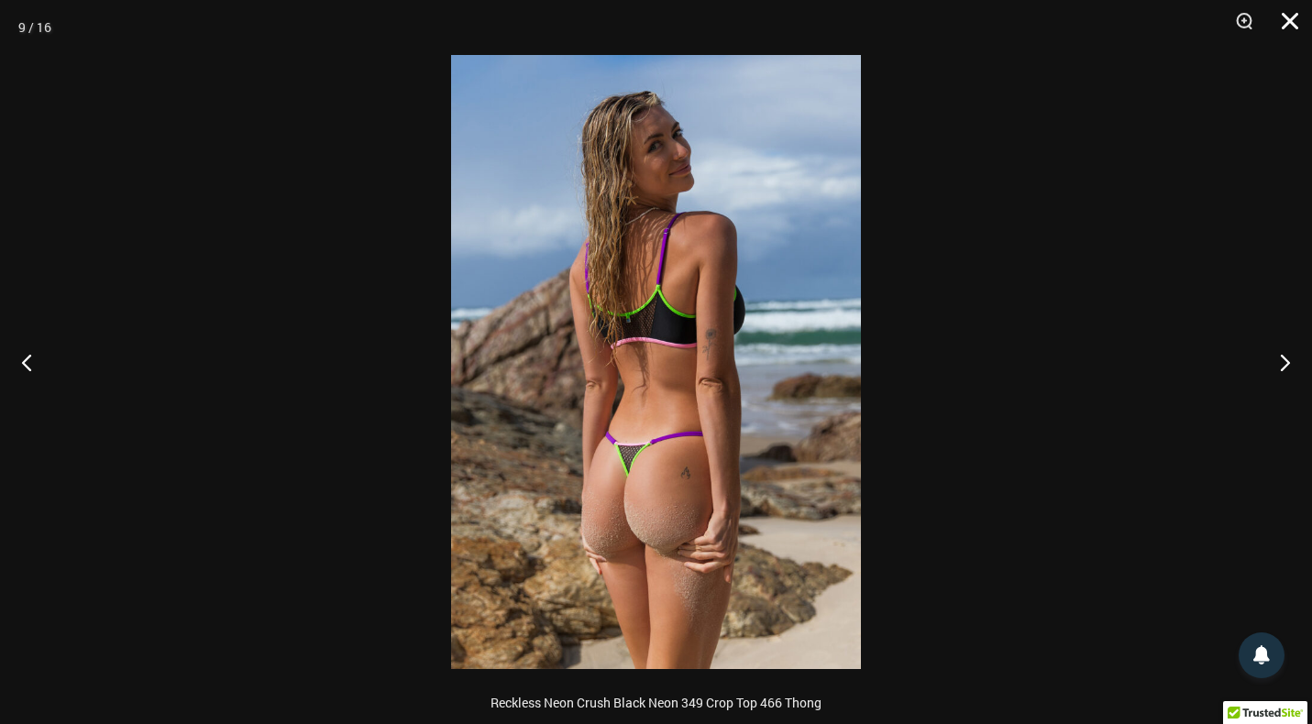
click at [1294, 18] on button "Close" at bounding box center [1284, 27] width 46 height 55
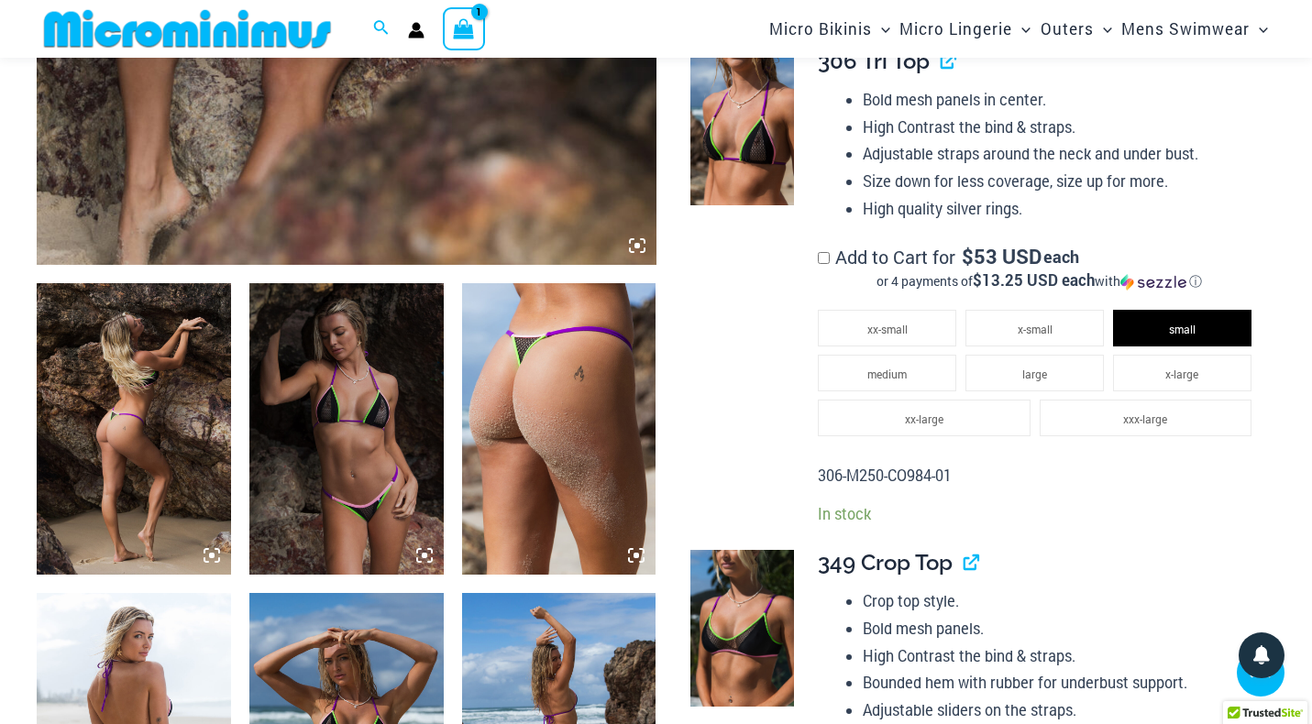
scroll to position [798, 0]
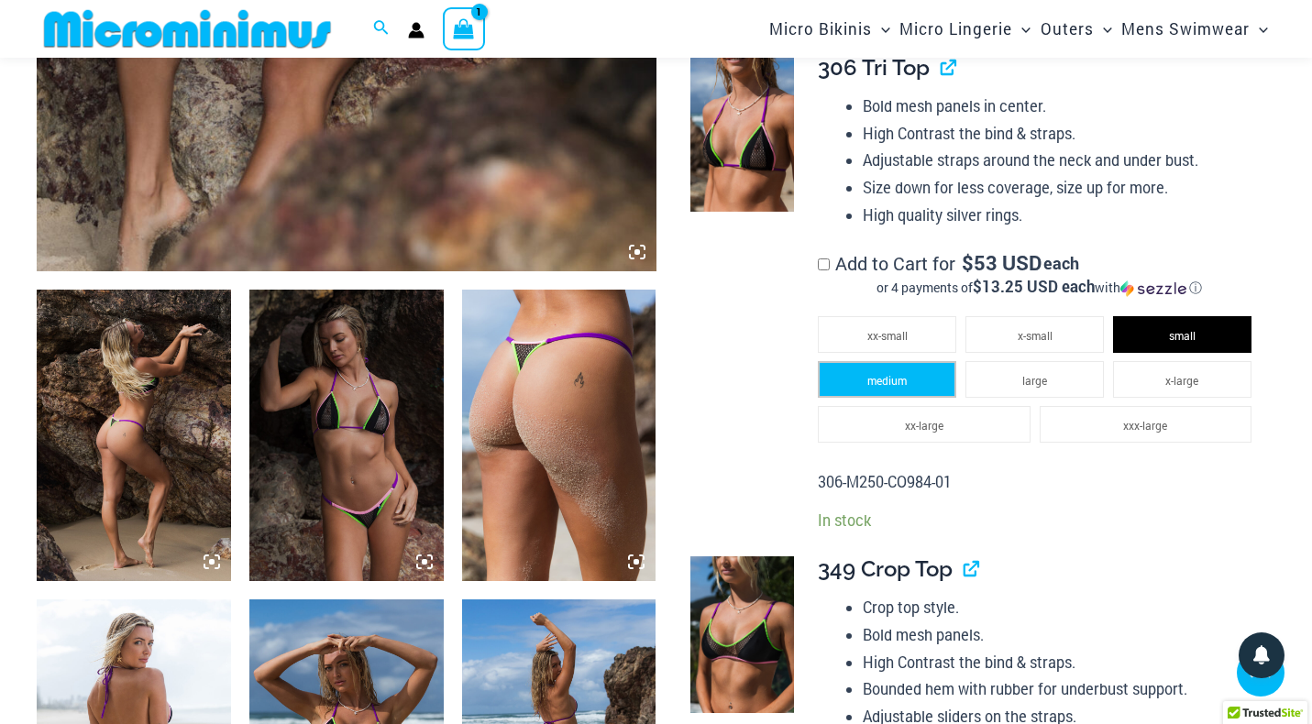
click at [900, 381] on span "medium" at bounding box center [886, 380] width 39 height 15
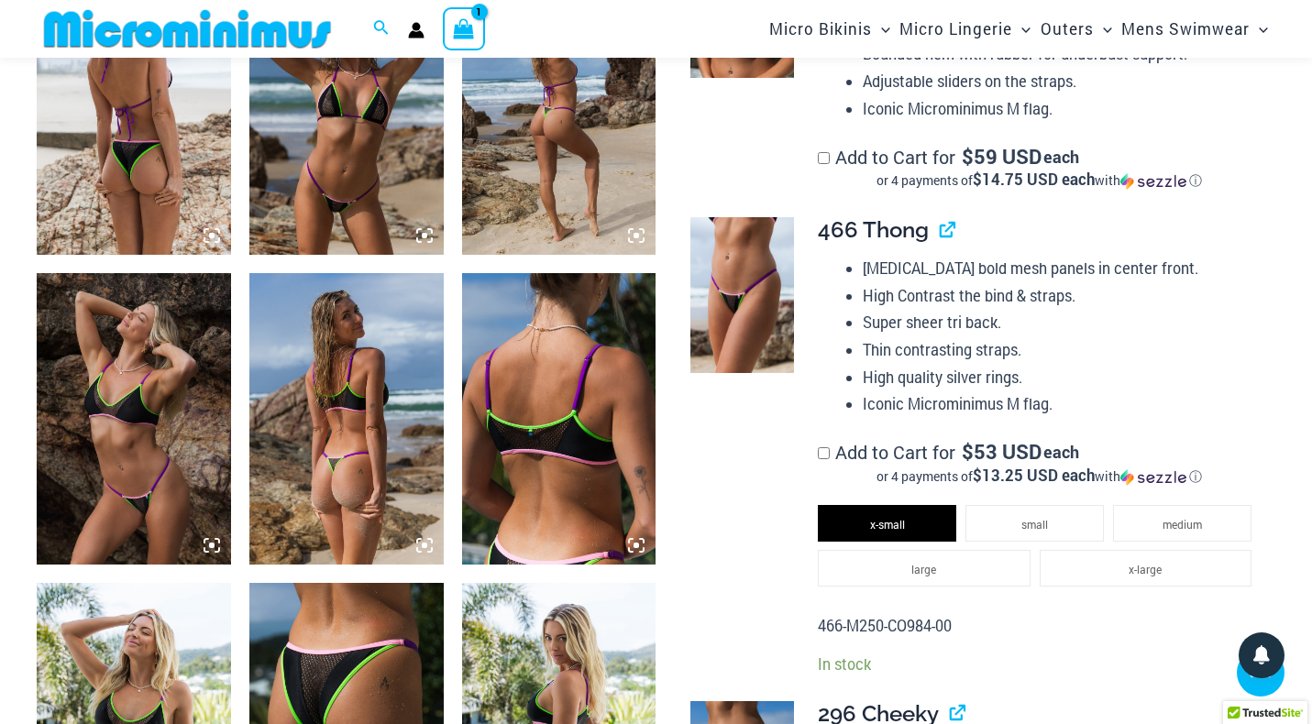
scroll to position [1436, 0]
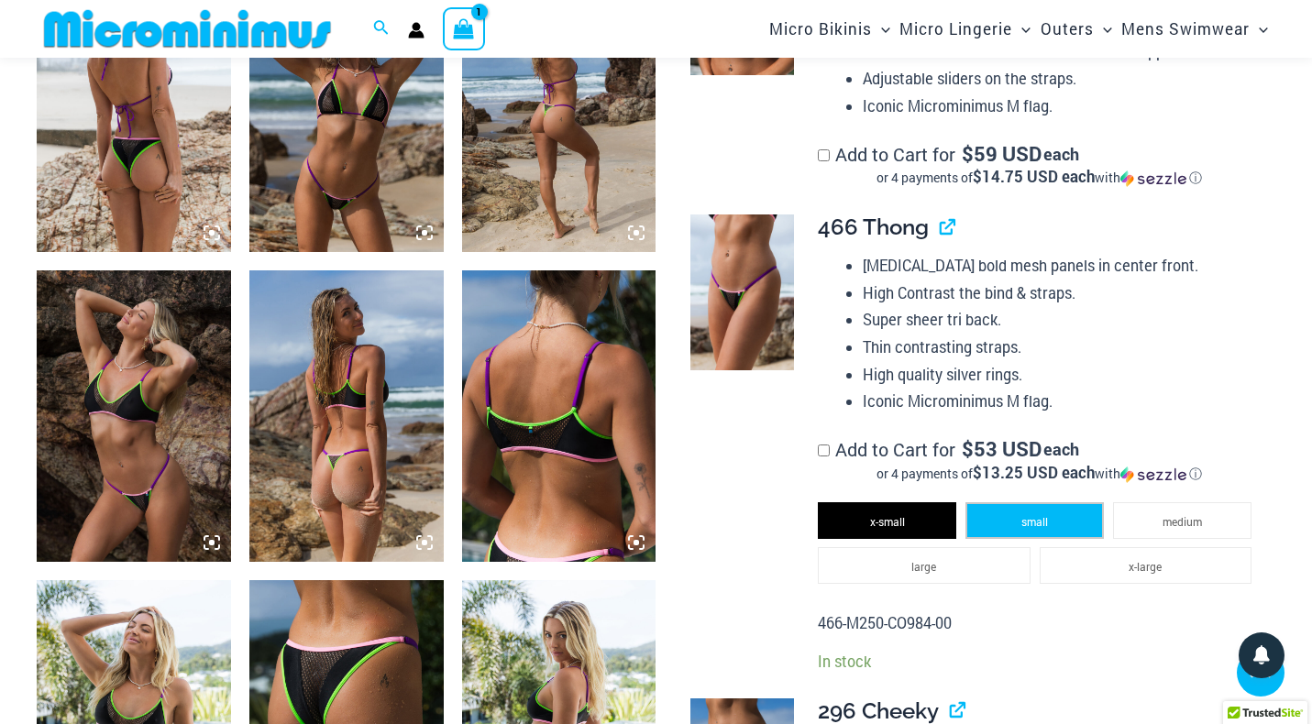
click at [1037, 529] on span "small" at bounding box center [1035, 521] width 27 height 15
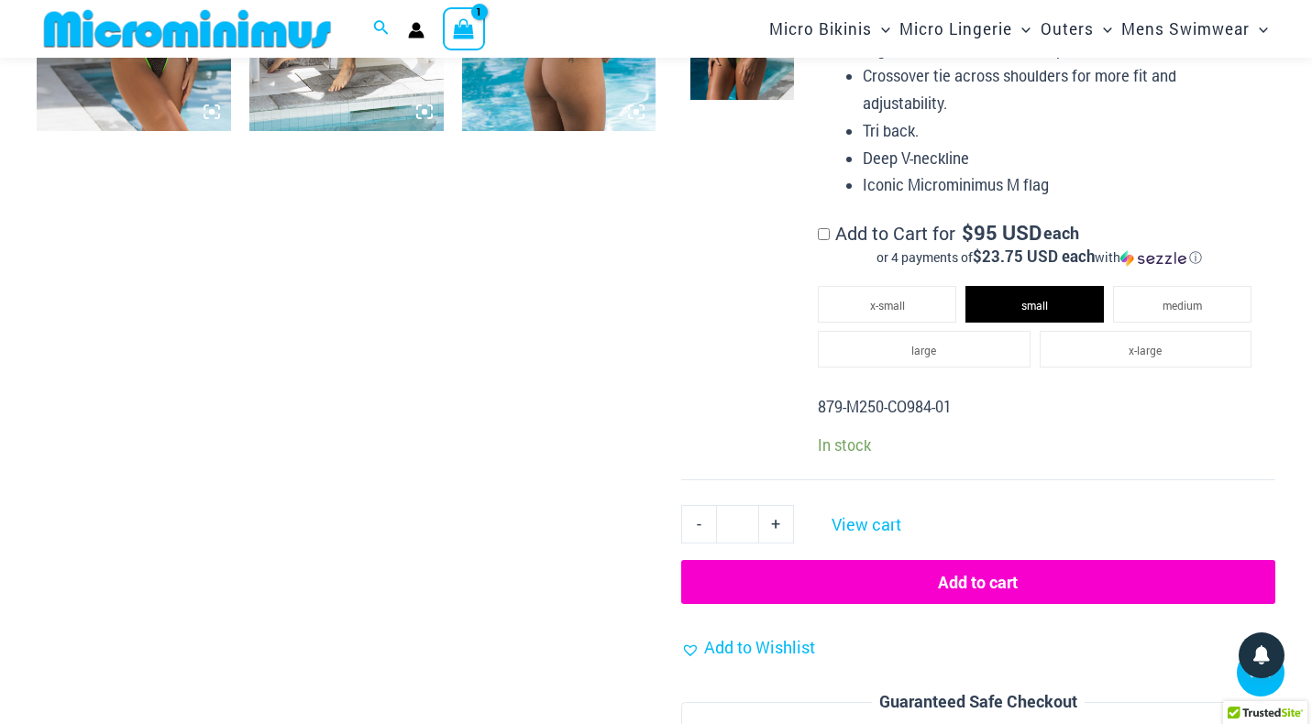
scroll to position [2408, 0]
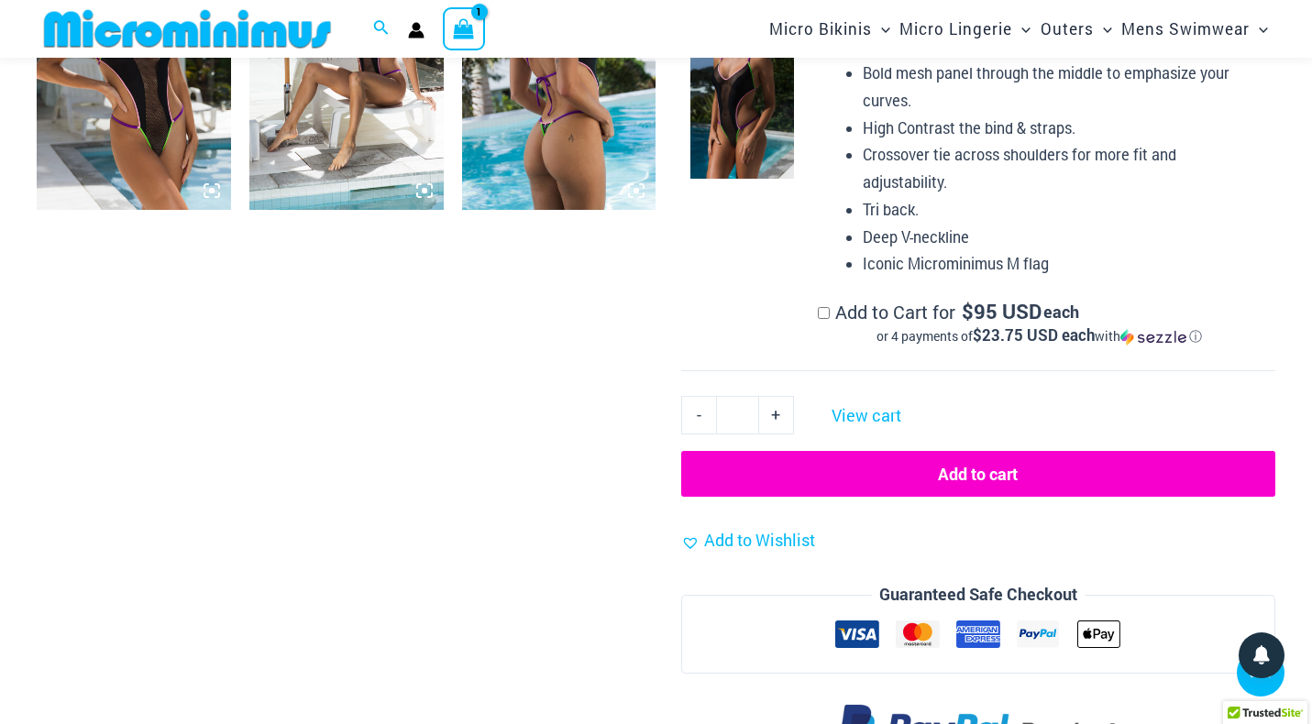
click at [959, 484] on button "Add to cart" at bounding box center [978, 474] width 594 height 46
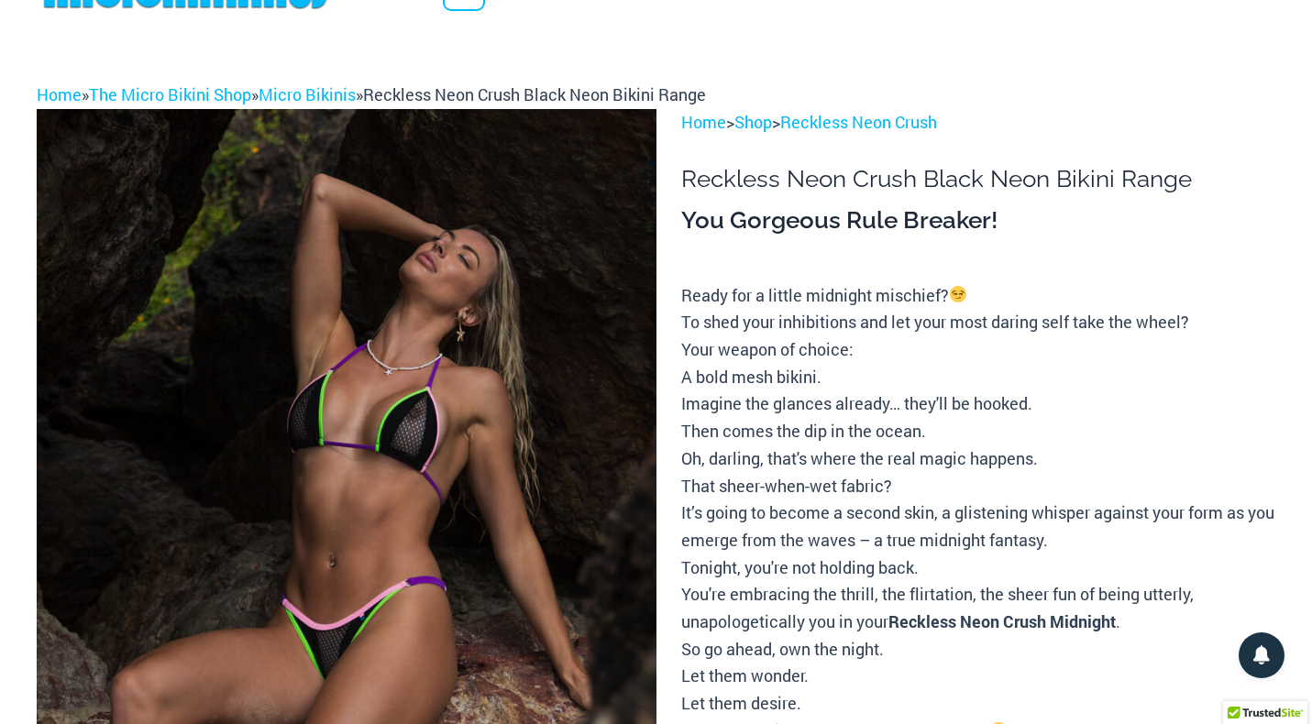
scroll to position [0, 0]
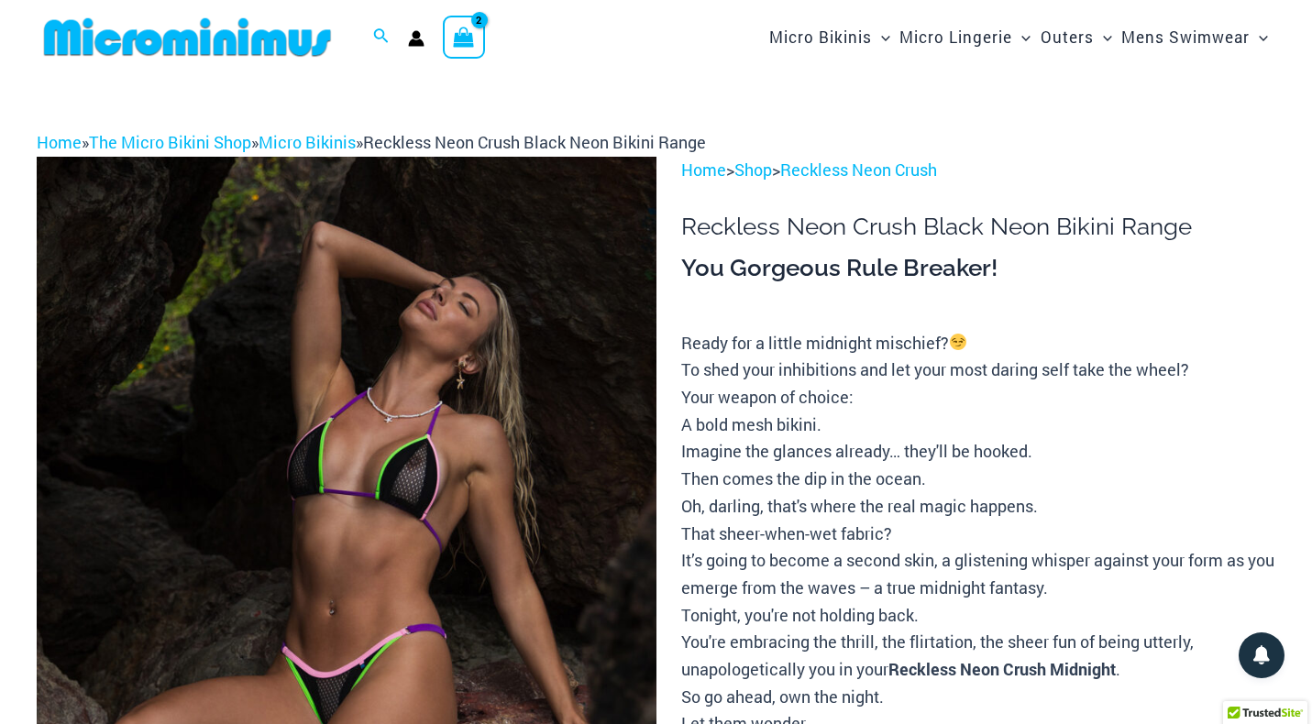
click at [459, 37] on icon "View Shopping Cart, 2 items" at bounding box center [464, 37] width 21 height 21
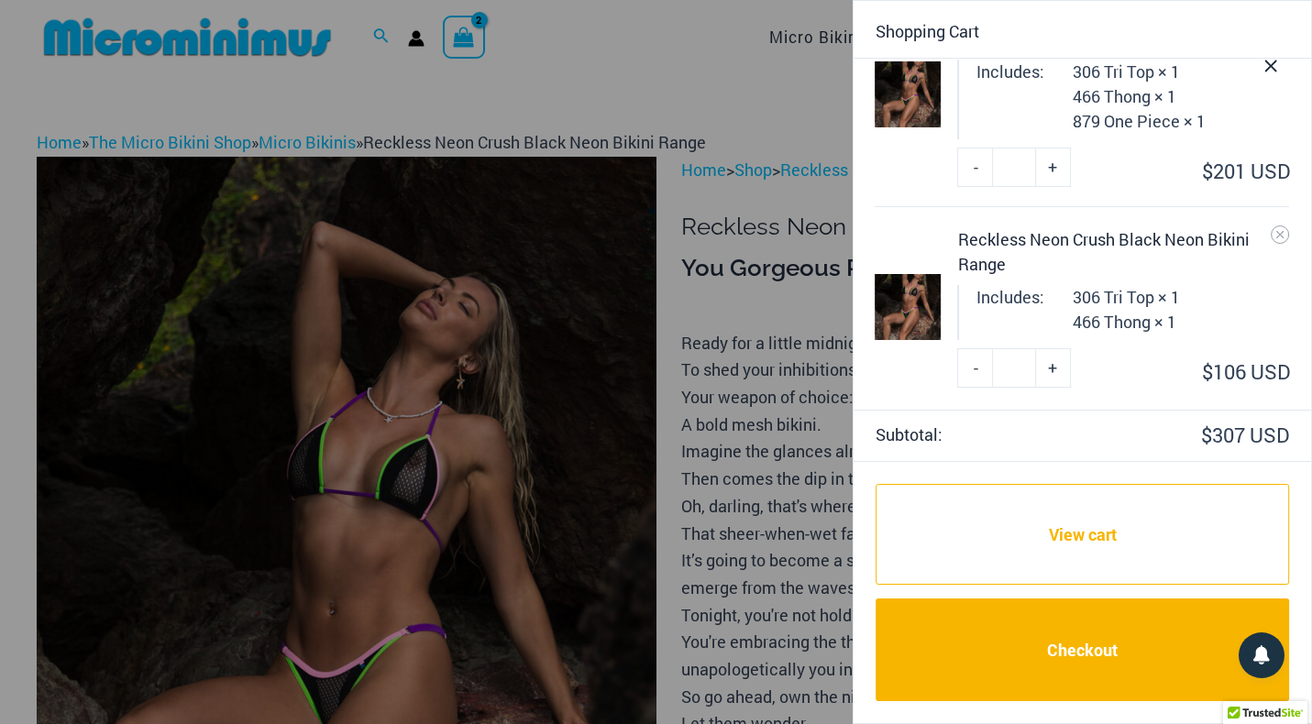
scroll to position [117, 0]
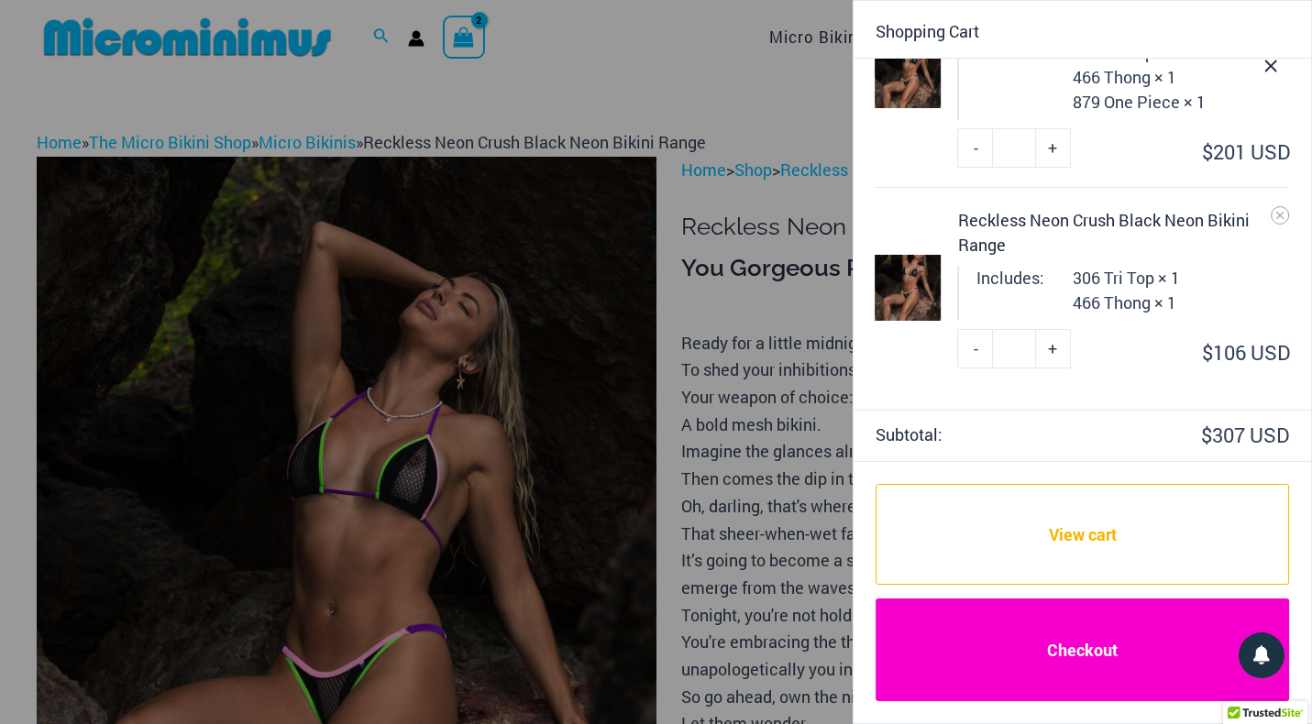
click at [1087, 654] on link "Checkout" at bounding box center [1083, 650] width 414 height 103
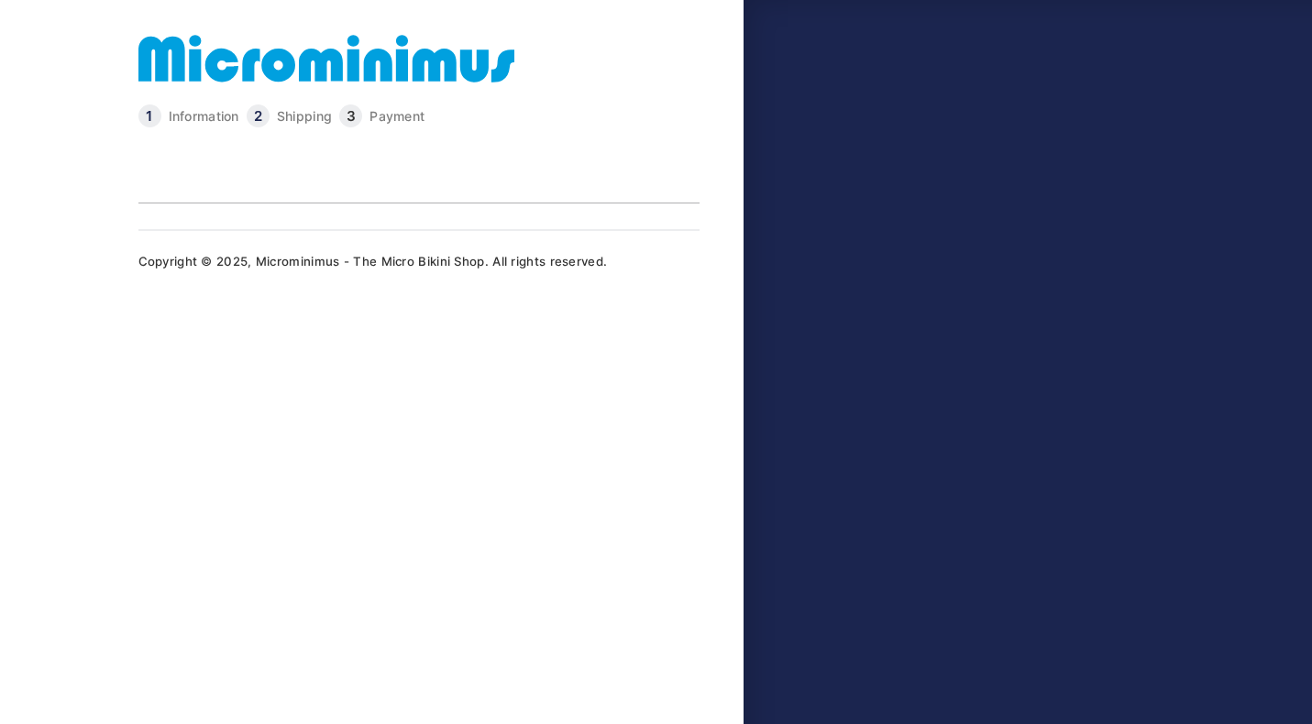
type input "**********"
select select "**"
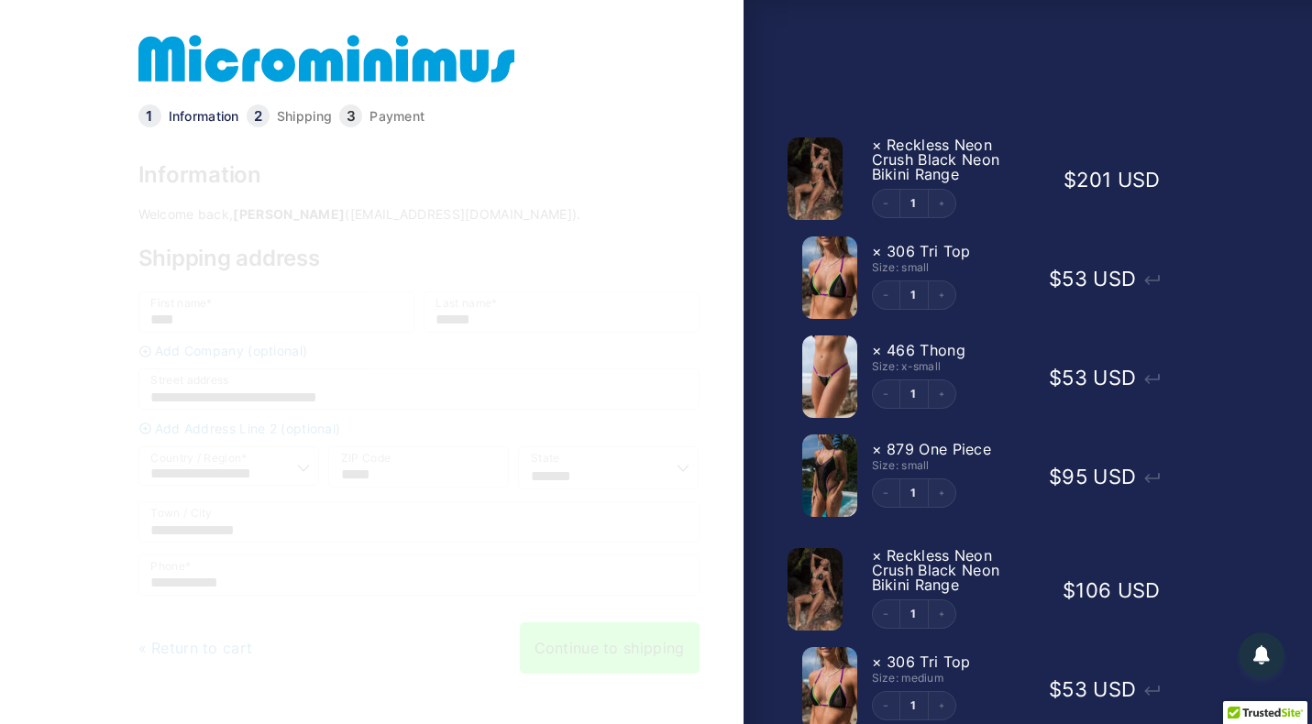
click at [646, 650] on link "Continue to shipping" at bounding box center [610, 648] width 180 height 51
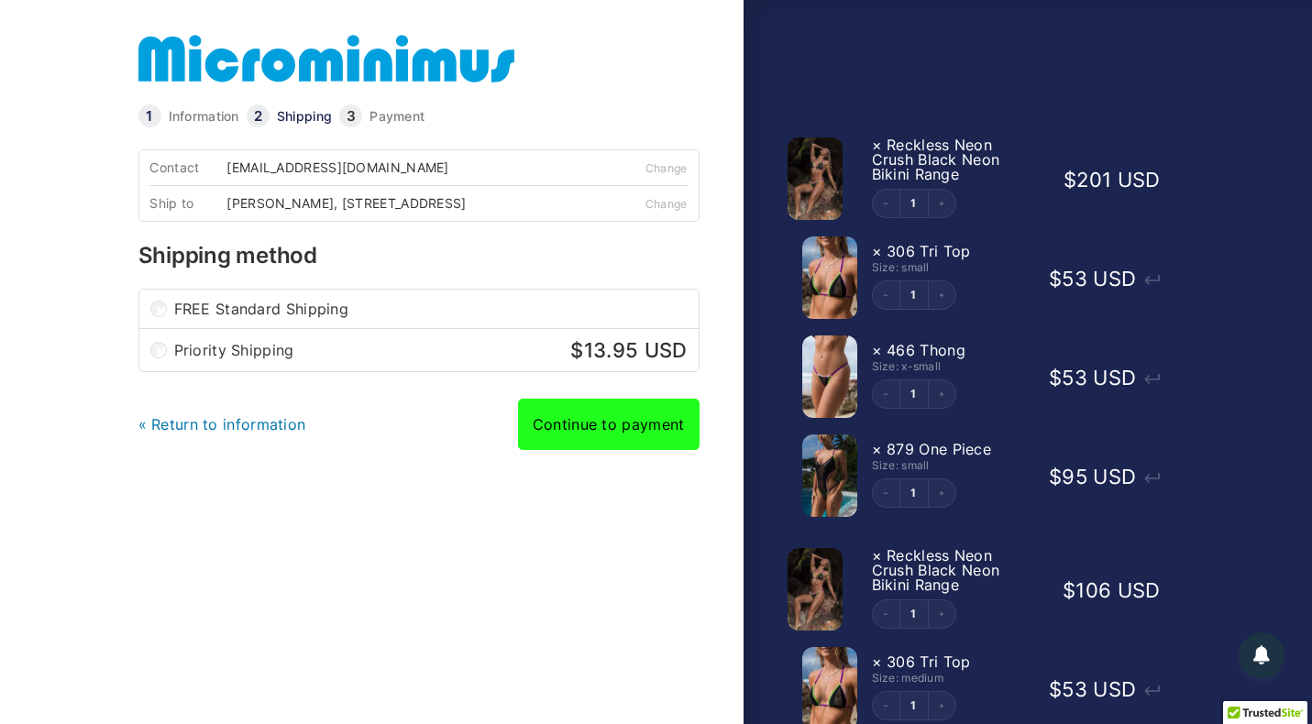
click at [622, 441] on link "Continue to payment" at bounding box center [609, 424] width 182 height 51
